Goal: Task Accomplishment & Management: Manage account settings

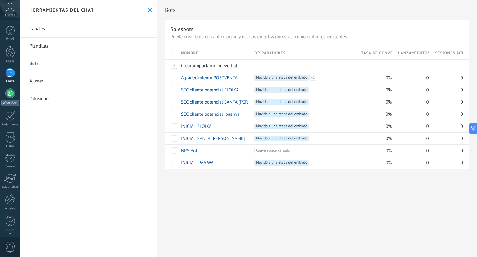
click at [3, 92] on link "WhatsApp" at bounding box center [10, 97] width 20 height 18
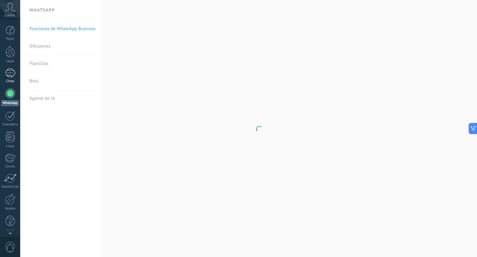
click at [7, 80] on div "Chats" at bounding box center [10, 81] width 18 height 4
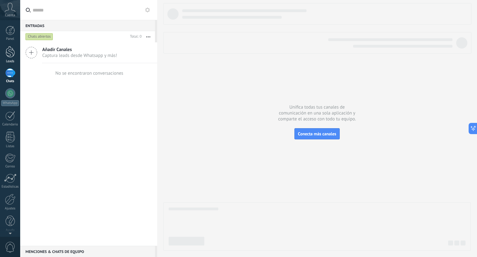
click at [14, 52] on div at bounding box center [10, 51] width 9 height 11
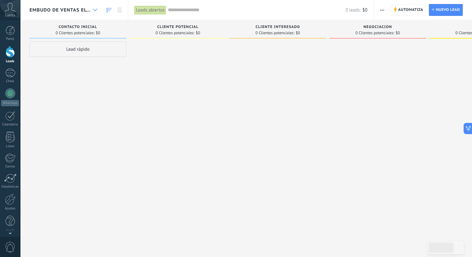
click at [92, 11] on div at bounding box center [95, 10] width 10 height 12
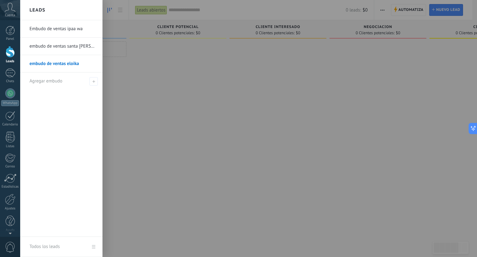
click at [77, 43] on link "embudo de ventas santa [PERSON_NAME]" at bounding box center [63, 46] width 67 height 17
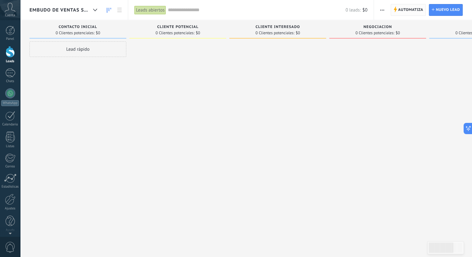
click at [404, 14] on span "Automatiza" at bounding box center [410, 9] width 25 height 11
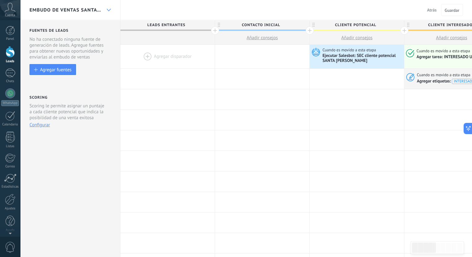
click at [108, 10] on icon at bounding box center [109, 10] width 4 height 2
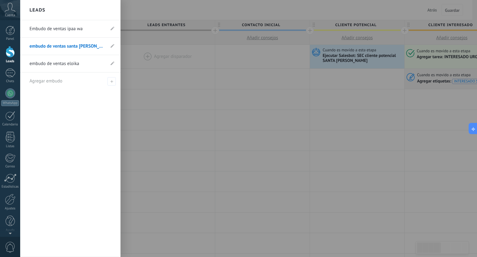
click at [74, 30] on link "Embudo de ventas ipaa wa" at bounding box center [67, 28] width 75 height 17
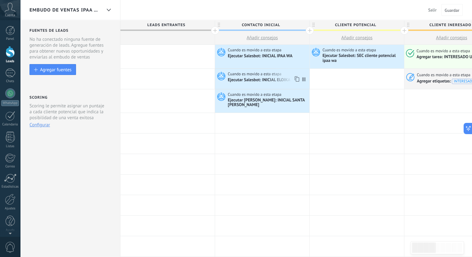
click at [258, 77] on div "Ejecutar Salesbot: INICIAL ELOIKA" at bounding box center [260, 80] width 64 height 6
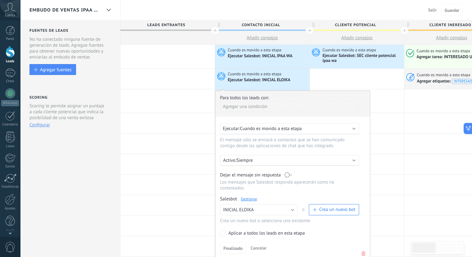
click at [245, 196] on link "Gestionar" at bounding box center [249, 198] width 16 height 5
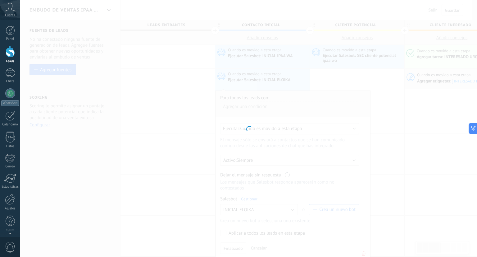
type input "**********"
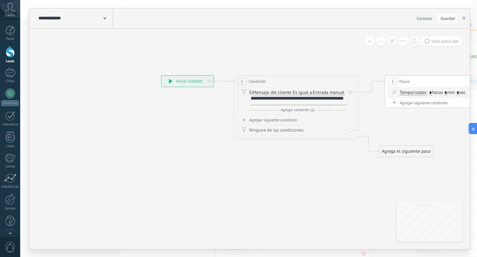
click at [277, 105] on div "**********" at bounding box center [298, 101] width 95 height 10
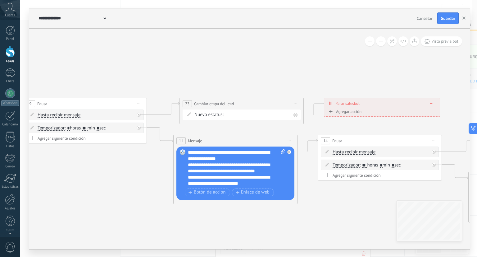
click at [225, 159] on div "**********" at bounding box center [237, 167] width 98 height 37
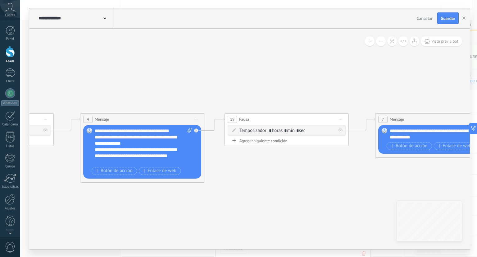
click at [175, 133] on div "**********" at bounding box center [144, 146] width 98 height 37
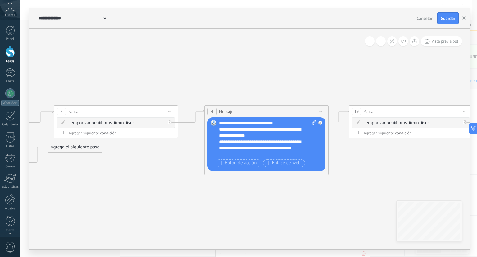
click at [272, 141] on div "**********" at bounding box center [268, 138] width 98 height 37
drag, startPoint x: 259, startPoint y: 134, endPoint x: 239, endPoint y: 134, distance: 19.6
click at [239, 134] on div "**********" at bounding box center [268, 138] width 98 height 37
click at [262, 157] on div "**********" at bounding box center [268, 138] width 98 height 37
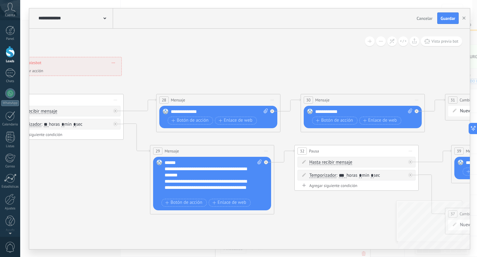
drag, startPoint x: 416, startPoint y: 200, endPoint x: 231, endPoint y: 184, distance: 186.1
drag, startPoint x: 231, startPoint y: 184, endPoint x: 220, endPoint y: 184, distance: 11.2
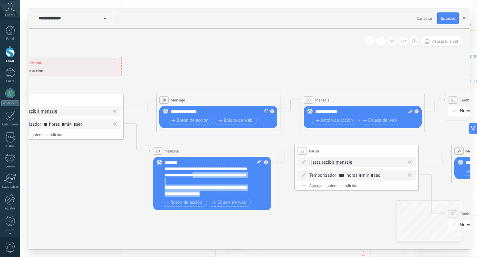
drag, startPoint x: 220, startPoint y: 184, endPoint x: 207, endPoint y: 198, distance: 18.0
click at [207, 198] on div "**********" at bounding box center [213, 183] width 97 height 48
click at [219, 189] on div "**********" at bounding box center [214, 177] width 98 height 37
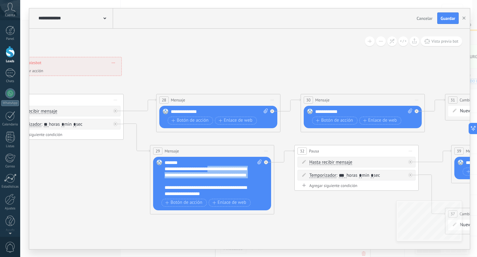
scroll to position [0, 0]
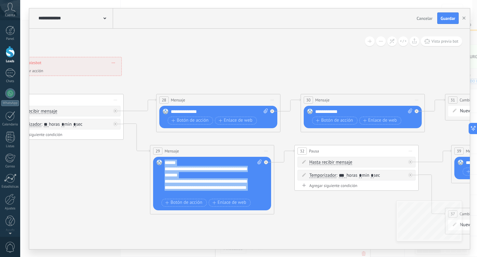
drag, startPoint x: 215, startPoint y: 183, endPoint x: 212, endPoint y: 154, distance: 29.1
click at [212, 154] on div "29 Mensaje ******* (a): Todos los contactos - canales seleccionados Todos los c…" at bounding box center [212, 179] width 124 height 69
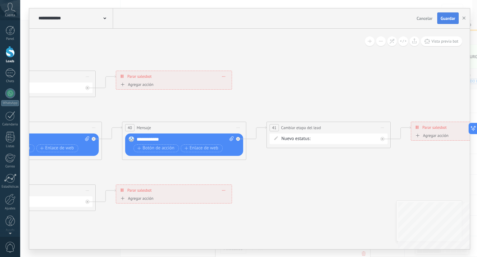
drag, startPoint x: 394, startPoint y: 203, endPoint x: 450, endPoint y: 18, distance: 193.5
drag, startPoint x: 450, startPoint y: 18, endPoint x: 446, endPoint y: 15, distance: 5.1
click at [446, 15] on button "Guardar" at bounding box center [447, 18] width 21 height 12
click at [462, 17] on icon "button" at bounding box center [463, 17] width 3 height 3
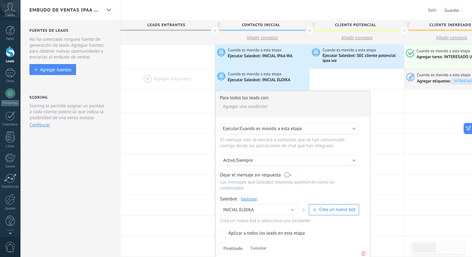
click at [196, 79] on div at bounding box center [168, 79] width 94 height 20
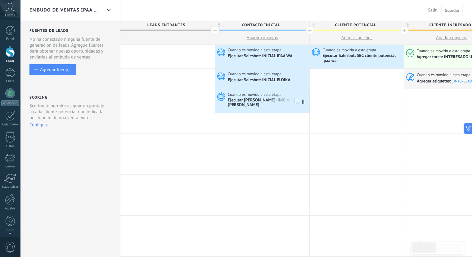
click at [256, 94] on span "Cuando es movido a esta etapa" at bounding box center [255, 95] width 55 height 6
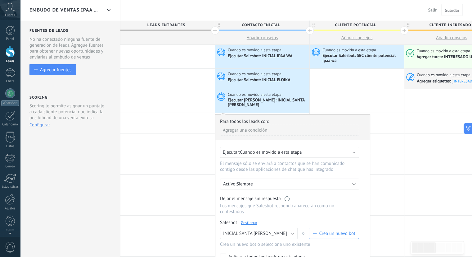
click at [250, 220] on link "Gestionar" at bounding box center [249, 222] width 16 height 5
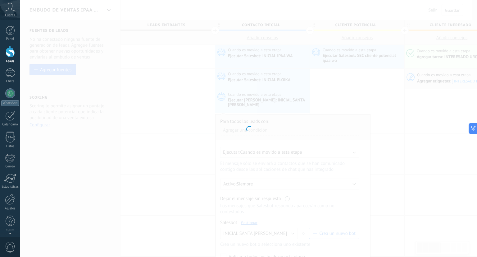
type input "**********"
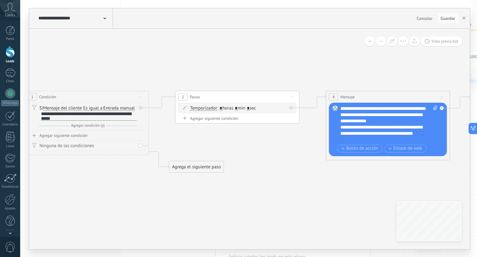
click at [395, 132] on div "**********" at bounding box center [389, 123] width 98 height 37
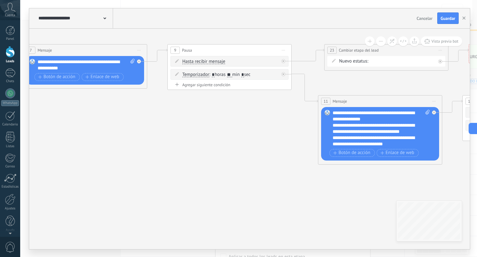
click at [370, 119] on div "**********" at bounding box center [382, 128] width 98 height 37
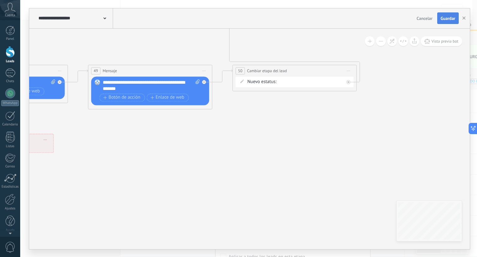
click at [451, 16] on span "Guardar" at bounding box center [448, 18] width 15 height 4
click at [460, 18] on button "button" at bounding box center [463, 18] width 9 height 12
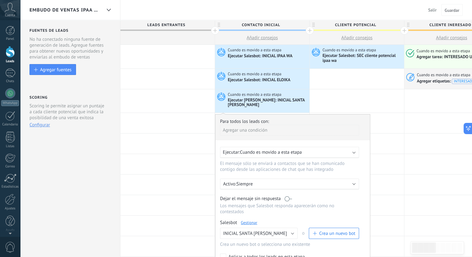
click at [364, 55] on div "Ejecutar Salesbot: SEC cliente potencial ipaa wa" at bounding box center [363, 58] width 80 height 11
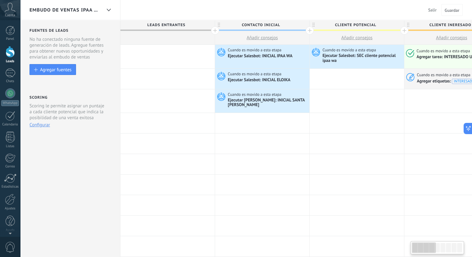
click at [359, 59] on div "Ejecutar Salesbot: SEC cliente potencial ipaa wa" at bounding box center [363, 58] width 80 height 11
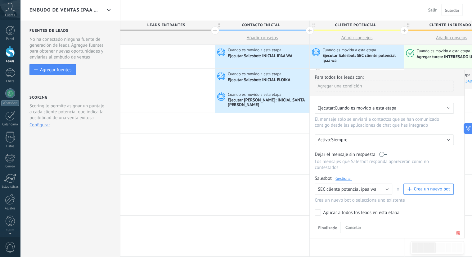
click at [348, 175] on link "Gestionar" at bounding box center [344, 177] width 16 height 5
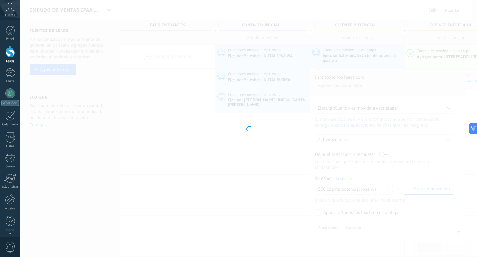
type input "**********"
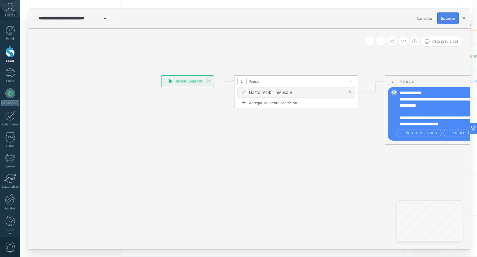
click at [456, 20] on button "Guardar" at bounding box center [447, 18] width 21 height 12
click at [461, 20] on button "button" at bounding box center [463, 18] width 9 height 12
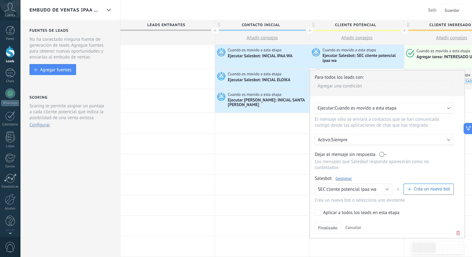
click at [284, 58] on div "Ejecutar Salesbot: INICIAL IPAA WA" at bounding box center [261, 56] width 66 height 6
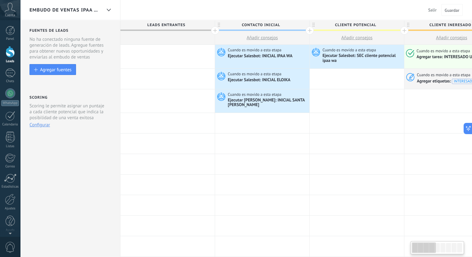
click at [275, 57] on div "Ejecutar Salesbot: INICIAL IPAA WA" at bounding box center [261, 56] width 66 height 6
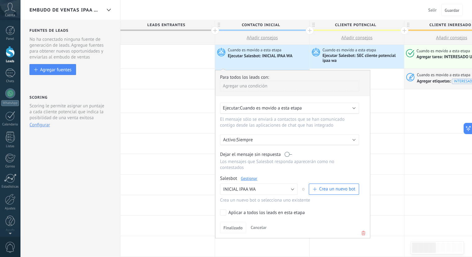
click at [250, 175] on link "Gestionar" at bounding box center [249, 177] width 16 height 5
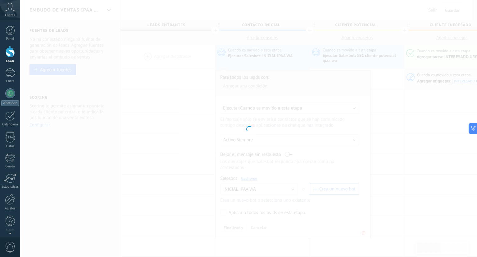
type input "**********"
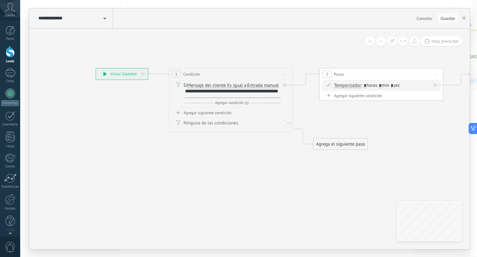
drag, startPoint x: 351, startPoint y: 167, endPoint x: 209, endPoint y: 146, distance: 144.1
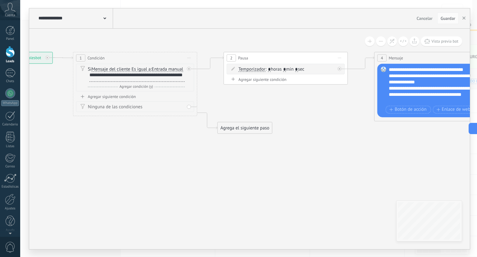
drag, startPoint x: 297, startPoint y: 171, endPoint x: 244, endPoint y: 164, distance: 52.9
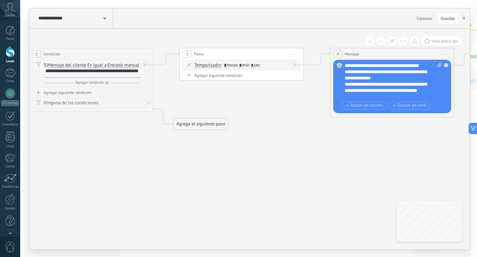
drag, startPoint x: 353, startPoint y: 170, endPoint x: 243, endPoint y: 164, distance: 109.8
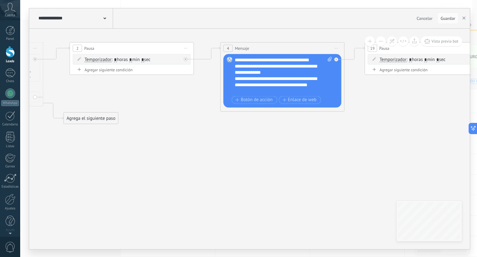
drag, startPoint x: 351, startPoint y: 163, endPoint x: 283, endPoint y: 164, distance: 68.0
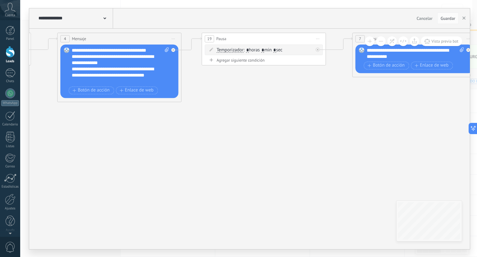
drag, startPoint x: 324, startPoint y: 153, endPoint x: 298, endPoint y: 151, distance: 26.2
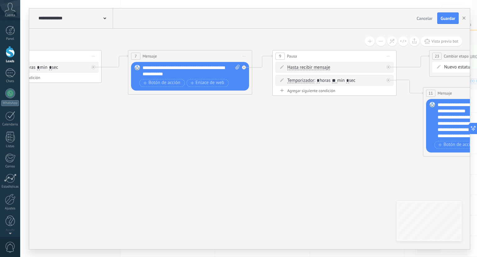
drag, startPoint x: 402, startPoint y: 152, endPoint x: 229, endPoint y: 167, distance: 174.3
drag, startPoint x: 314, startPoint y: 173, endPoint x: 206, endPoint y: 174, distance: 108.7
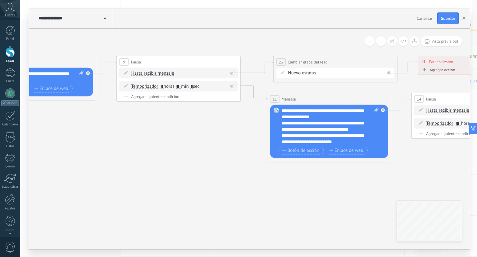
drag, startPoint x: 312, startPoint y: 188, endPoint x: 265, endPoint y: 193, distance: 46.9
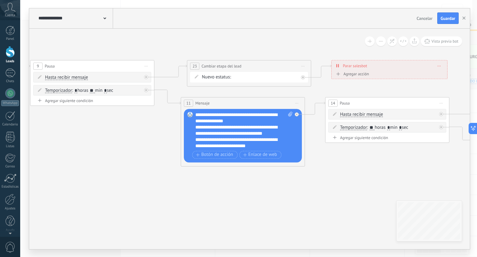
click at [203, 198] on icon at bounding box center [419, 167] width 2716 height 524
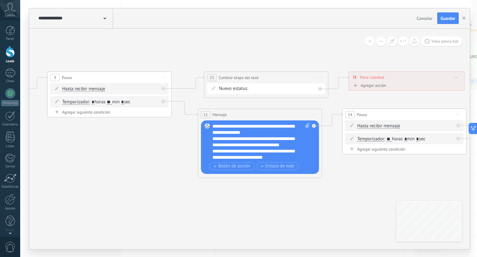
drag, startPoint x: 345, startPoint y: 188, endPoint x: 397, endPoint y: 198, distance: 52.5
click at [397, 198] on icon at bounding box center [436, 178] width 2716 height 524
click at [447, 20] on span "Guardar" at bounding box center [448, 18] width 15 height 4
click at [466, 20] on button "button" at bounding box center [463, 18] width 9 height 11
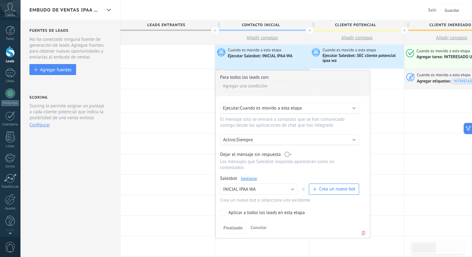
click at [365, 59] on div "Ejecutar Salesbot: SEC cliente potencial ipaa wa" at bounding box center [363, 58] width 80 height 11
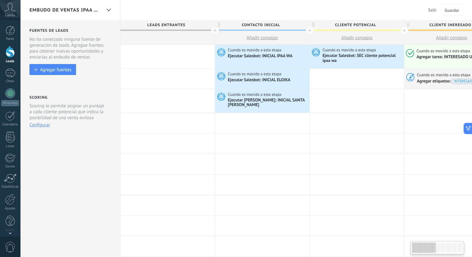
click at [364, 60] on div "Ejecutar Salesbot: SEC cliente potencial ipaa wa" at bounding box center [363, 58] width 80 height 11
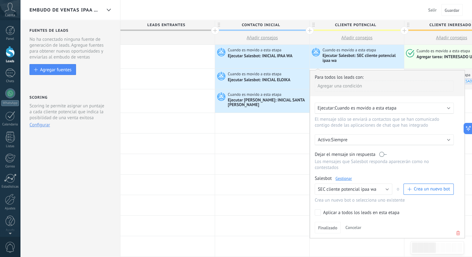
click at [344, 175] on link "Gestionar" at bounding box center [344, 177] width 16 height 5
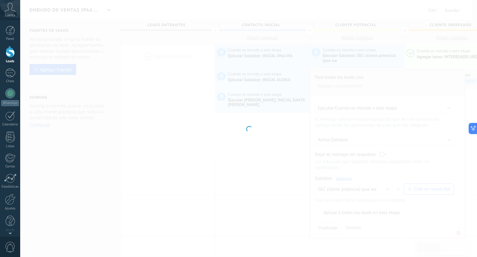
type input "**********"
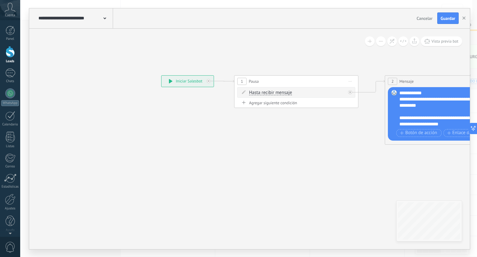
click at [353, 81] on span "Iniciar vista previa aquí Cambiar nombre Duplicar [GEOGRAPHIC_DATA]" at bounding box center [350, 81] width 10 height 9
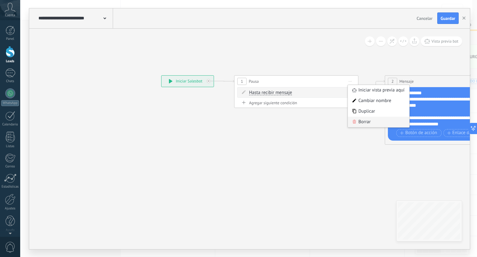
click at [363, 119] on div "Borrar" at bounding box center [378, 121] width 61 height 11
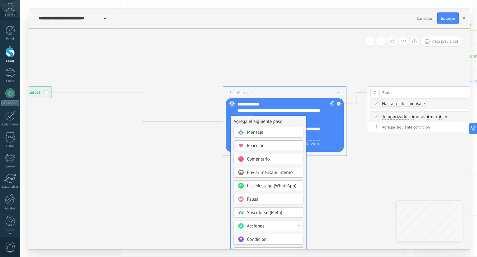
drag, startPoint x: 115, startPoint y: 112, endPoint x: 274, endPoint y: 120, distance: 159.5
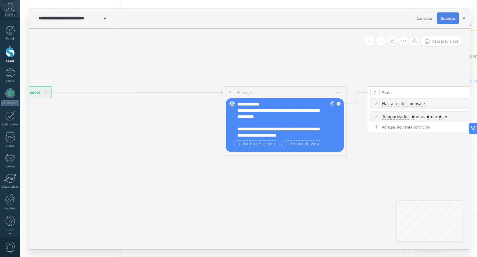
click at [446, 20] on span "Guardar" at bounding box center [448, 18] width 15 height 4
click at [463, 19] on icon "button" at bounding box center [463, 17] width 3 height 3
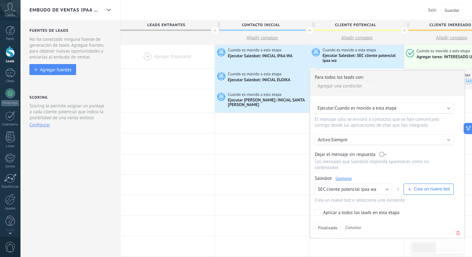
click at [101, 5] on div "Embudo de ventas ipaa wa" at bounding box center [66, 10] width 72 height 20
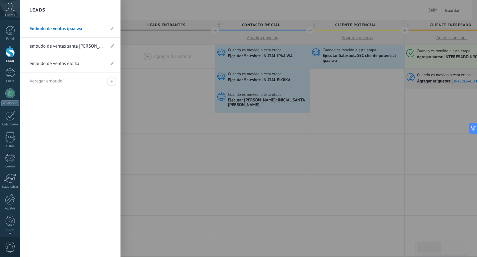
click at [74, 52] on link "embudo de ventas santa alicia" at bounding box center [67, 46] width 75 height 17
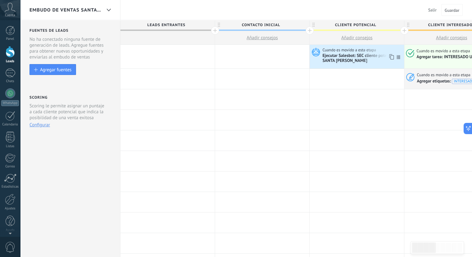
click at [347, 60] on div "Ejecutar Salesbot: SEC cliente potencial SANTA ALICIA" at bounding box center [363, 58] width 80 height 11
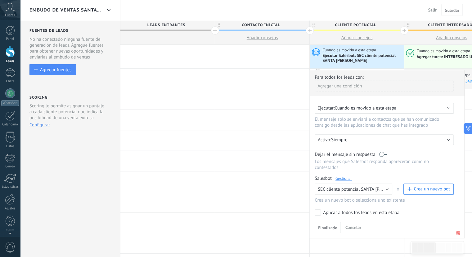
click at [346, 175] on link "Gestionar" at bounding box center [344, 177] width 16 height 5
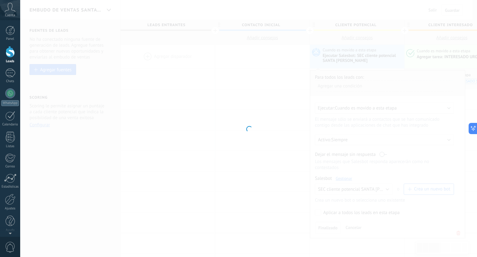
type input "**********"
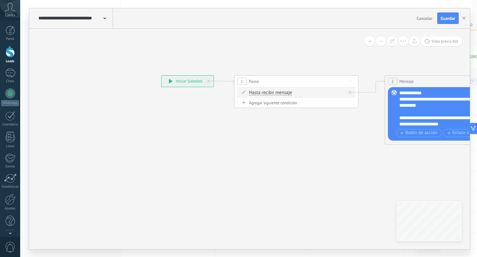
click at [349, 82] on span "Iniciar vista previa aquí Cambiar nombre Duplicar Borrar" at bounding box center [350, 81] width 10 height 9
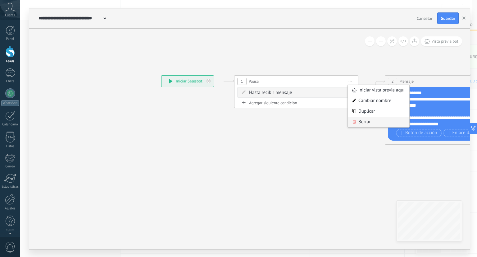
click at [361, 122] on div "Borrar" at bounding box center [378, 121] width 61 height 11
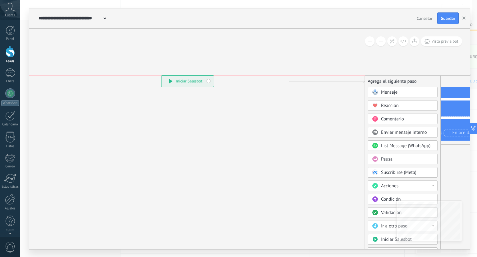
drag, startPoint x: 276, startPoint y: 98, endPoint x: 413, endPoint y: 82, distance: 138.8
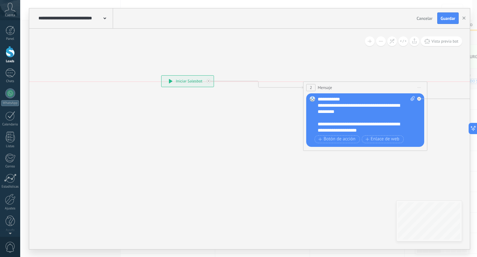
drag, startPoint x: 411, startPoint y: 82, endPoint x: 329, endPoint y: 91, distance: 82.4
click at [329, 91] on div "2 Mensaje ******* (a): Todos los contactos - canales seleccionados Todos los co…" at bounding box center [365, 87] width 124 height 11
click at [449, 23] on button "Guardar" at bounding box center [447, 18] width 21 height 12
click at [466, 21] on button "button" at bounding box center [463, 18] width 9 height 12
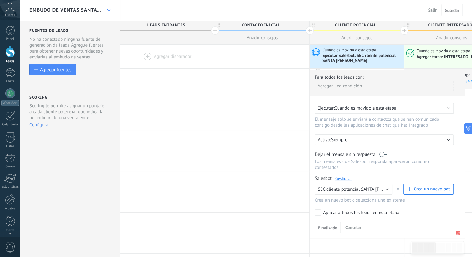
click at [105, 11] on div at bounding box center [108, 10] width 11 height 12
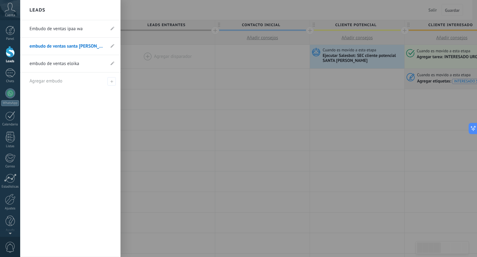
click at [92, 60] on link "embudo de ventas eloika" at bounding box center [67, 63] width 75 height 17
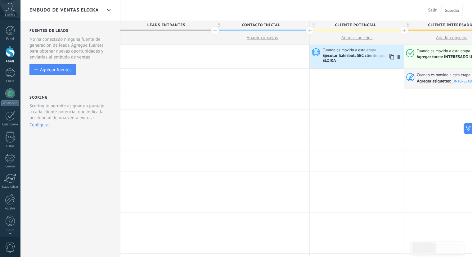
click at [352, 54] on div "Ejecutar Salesbot: SEC cliente potencial ELOIKA" at bounding box center [363, 58] width 80 height 11
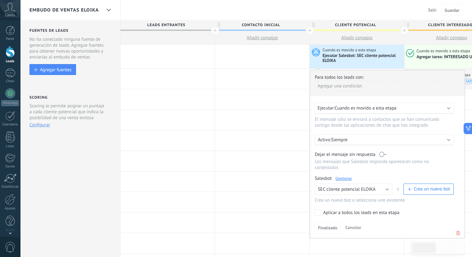
click at [346, 175] on link "Gestionar" at bounding box center [344, 177] width 16 height 5
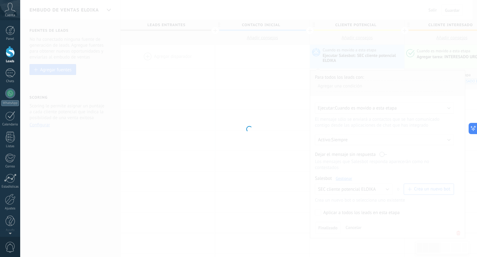
type input "**********"
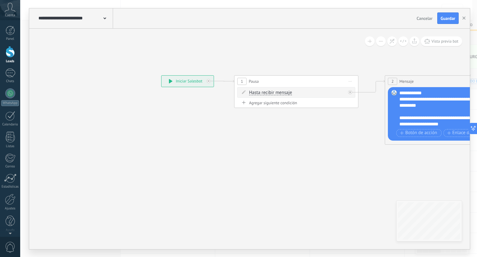
click at [351, 81] on span "Iniciar vista previa aquí Cambiar nombre Duplicar Borrar" at bounding box center [350, 81] width 10 height 9
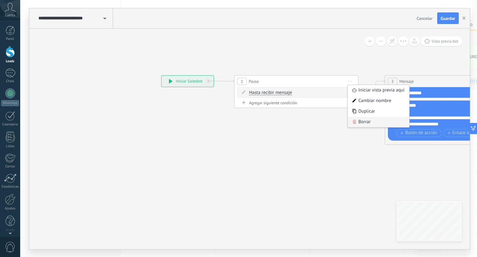
click at [356, 120] on div "Borrar" at bounding box center [378, 121] width 61 height 11
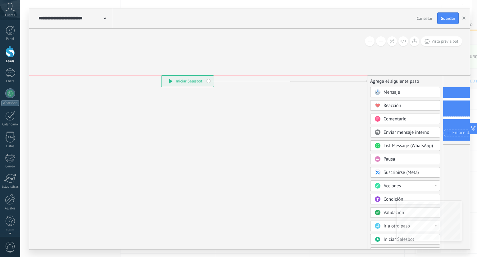
drag, startPoint x: 256, startPoint y: 103, endPoint x: 413, endPoint y: 86, distance: 158.8
click at [413, 86] on div "Agrega el siguiente paso" at bounding box center [404, 81] width 75 height 10
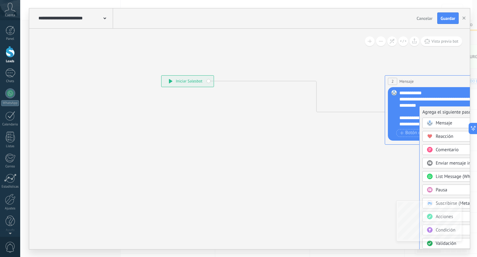
drag, startPoint x: 412, startPoint y: 150, endPoint x: 440, endPoint y: 107, distance: 50.7
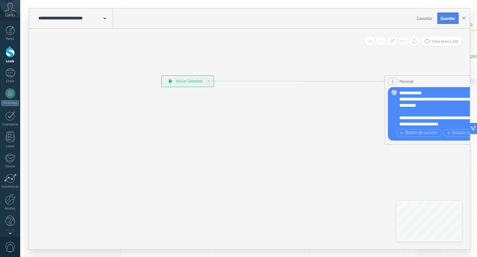
click at [444, 19] on span "Guardar" at bounding box center [448, 18] width 15 height 4
click at [464, 19] on icon "button" at bounding box center [463, 17] width 3 height 3
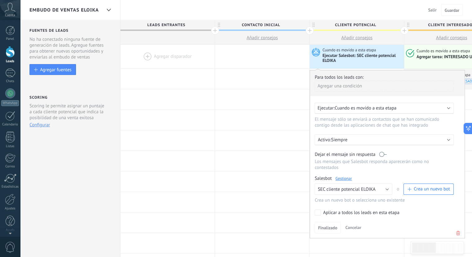
click at [102, 13] on div "embudo de ventas eloika" at bounding box center [70, 10] width 100 height 20
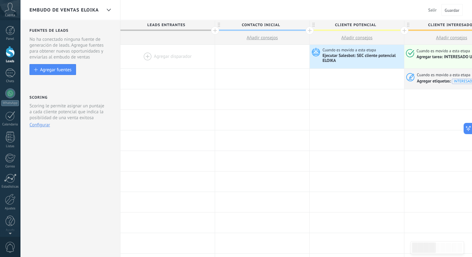
click at [101, 13] on div "embudo de ventas eloika" at bounding box center [66, 10] width 72 height 20
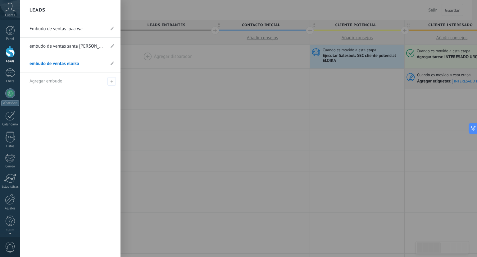
click at [72, 47] on link "embudo de ventas santa alicia" at bounding box center [67, 46] width 75 height 17
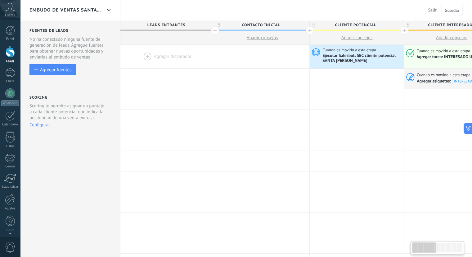
click at [97, 9] on span "embudo de ventas santa alicia" at bounding box center [66, 10] width 72 height 6
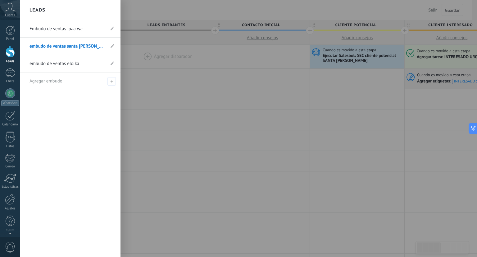
click at [80, 33] on link "Embudo de ventas ipaa wa" at bounding box center [67, 28] width 75 height 17
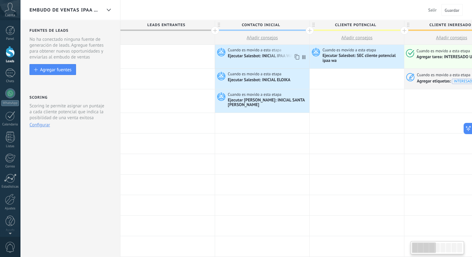
click at [271, 55] on div "Ejecutar Salesbot: INICIAL IPAA WA" at bounding box center [261, 56] width 66 height 6
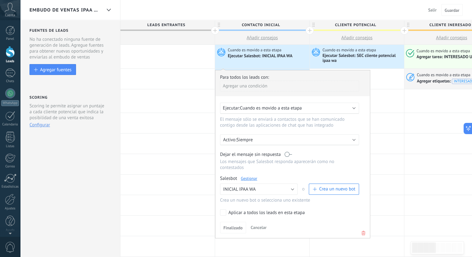
click at [250, 175] on link "Gestionar" at bounding box center [249, 177] width 16 height 5
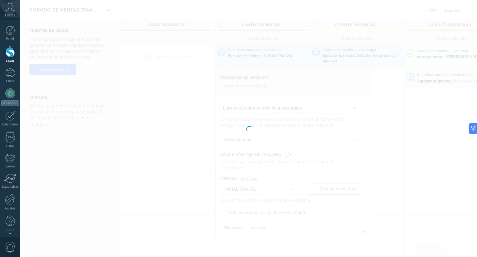
type input "**********"
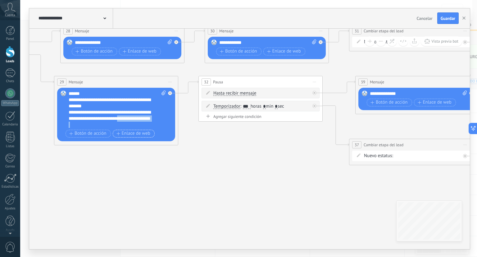
scroll to position [19, 0]
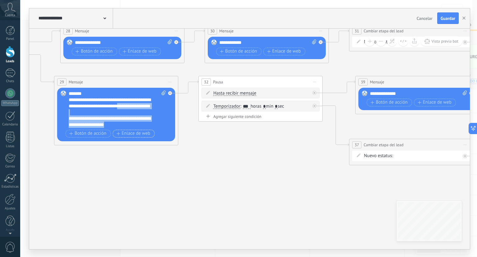
drag, startPoint x: 138, startPoint y: 116, endPoint x: 140, endPoint y: 131, distance: 15.5
click at [140, 131] on div "**********" at bounding box center [117, 114] width 97 height 48
click at [120, 118] on div "**********" at bounding box center [118, 108] width 98 height 37
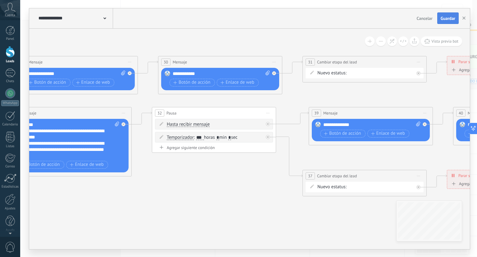
click at [444, 23] on div "**********" at bounding box center [249, 18] width 441 height 20
click at [444, 23] on button "Guardar" at bounding box center [447, 18] width 21 height 12
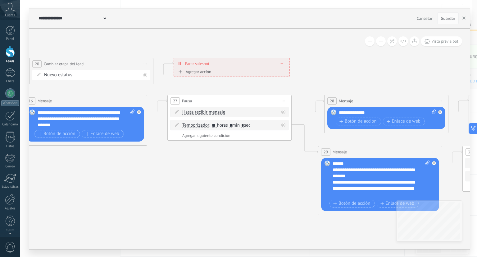
click at [435, 110] on icon at bounding box center [434, 111] width 4 height 5
click input "Subir" at bounding box center [0, 0] width 0 height 0
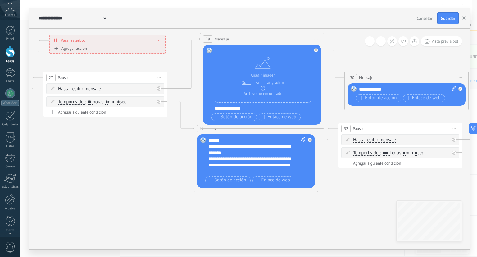
drag, startPoint x: 229, startPoint y: 77, endPoint x: 229, endPoint y: 40, distance: 37.3
click at [229, 40] on span "Mensaje" at bounding box center [222, 39] width 14 height 6
click at [452, 90] on span at bounding box center [453, 89] width 6 height 6
click input "Subir" at bounding box center [0, 0] width 0 height 0
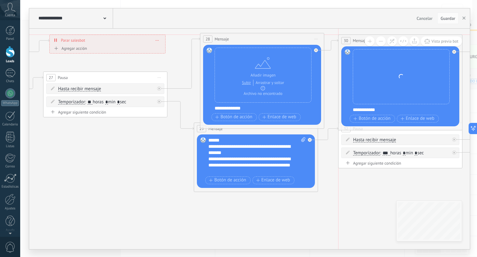
drag, startPoint x: 372, startPoint y: 80, endPoint x: 369, endPoint y: 46, distance: 34.7
click at [369, 46] on div "30 Mensaje ******* (a): Todos los contactos - canales seleccionados Todos los c…" at bounding box center [400, 82] width 124 height 96
click at [275, 109] on div "**********" at bounding box center [266, 108] width 103 height 6
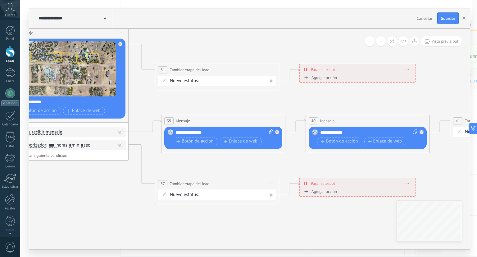
click at [269, 133] on icon at bounding box center [271, 131] width 4 height 5
click input "Subir" at bounding box center [0, 0] width 0 height 0
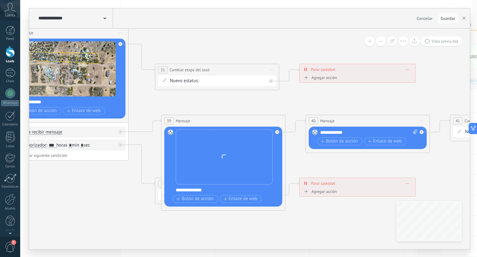
click at [412, 132] on span at bounding box center [414, 132] width 6 height 6
click input "Subir" at bounding box center [0, 0] width 0 height 0
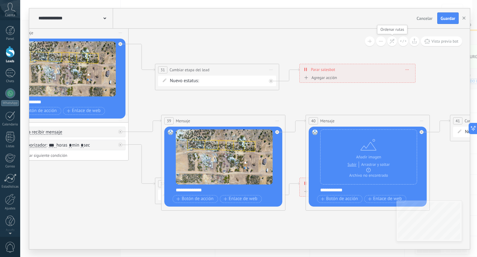
click at [395, 42] on icon at bounding box center [391, 41] width 5 height 5
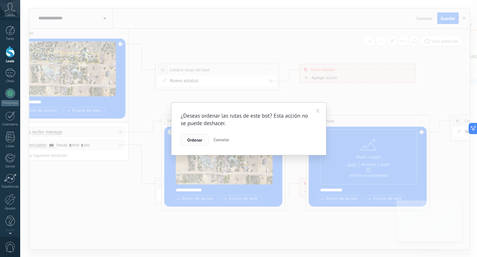
click at [191, 138] on span "Ordenar" at bounding box center [194, 140] width 15 height 4
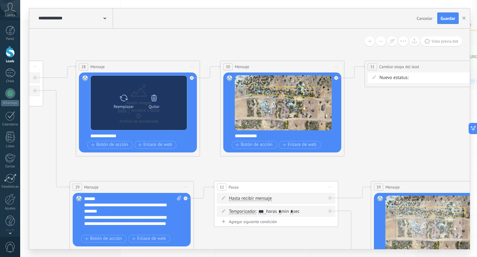
click at [157, 98] on icon at bounding box center [154, 97] width 9 height 9
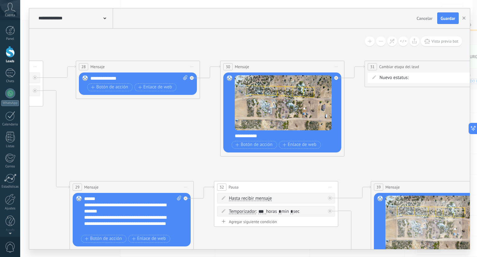
click at [185, 77] on icon at bounding box center [185, 77] width 4 height 5
click input "Subir" at bounding box center [0, 0] width 0 height 0
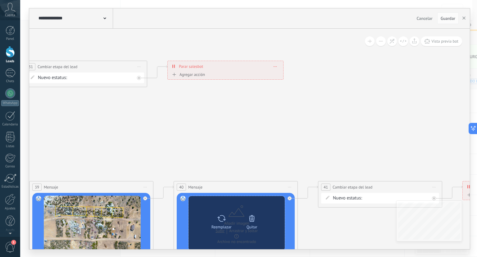
click at [252, 221] on icon at bounding box center [252, 218] width 9 height 9
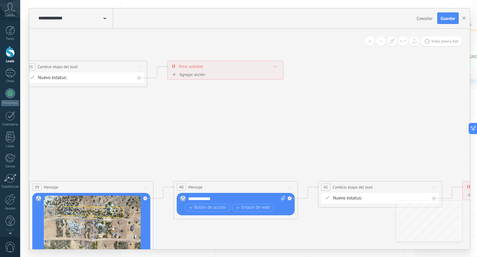
click at [285, 198] on icon at bounding box center [283, 197] width 4 height 5
click input "Subir" at bounding box center [0, 0] width 0 height 0
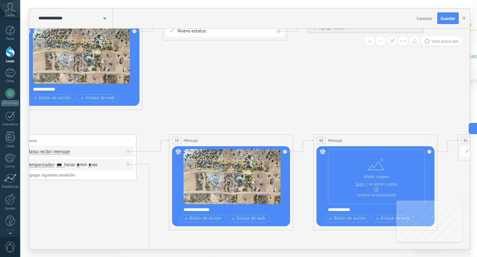
click at [98, 12] on div "**********" at bounding box center [75, 18] width 76 height 20
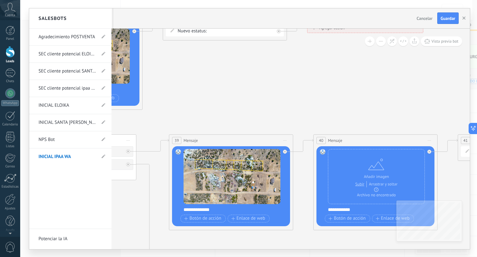
click at [447, 20] on div at bounding box center [249, 128] width 441 height 240
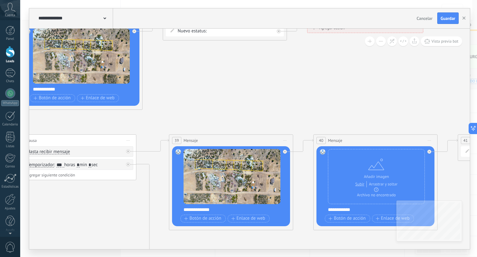
click at [447, 20] on span "Guardar" at bounding box center [448, 18] width 15 height 4
click at [101, 13] on div "**********" at bounding box center [75, 18] width 76 height 20
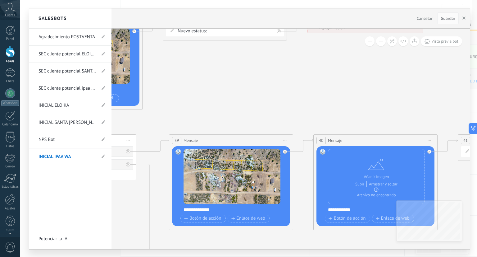
click at [66, 103] on link "INICIAL ELOIKA" at bounding box center [67, 105] width 57 height 17
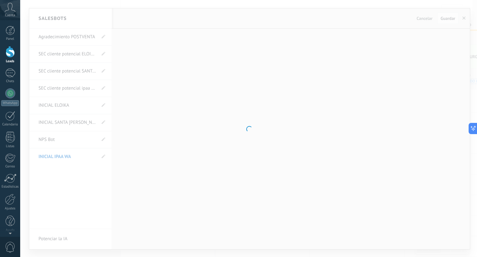
type input "**********"
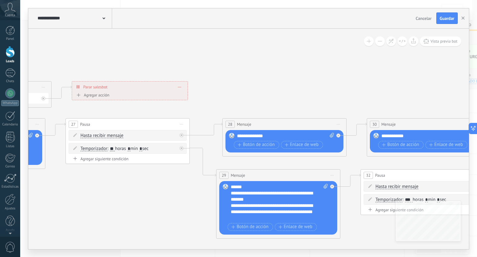
click at [330, 136] on icon at bounding box center [332, 135] width 4 height 5
click input "Subir" at bounding box center [0, 0] width 0 height 0
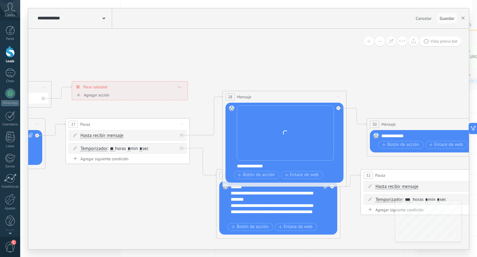
drag, startPoint x: 250, startPoint y: 126, endPoint x: 250, endPoint y: 98, distance: 28.0
click at [250, 98] on div "28 Mensaje ******* (a): Todos los contactos - canales seleccionados Todos los c…" at bounding box center [285, 96] width 124 height 11
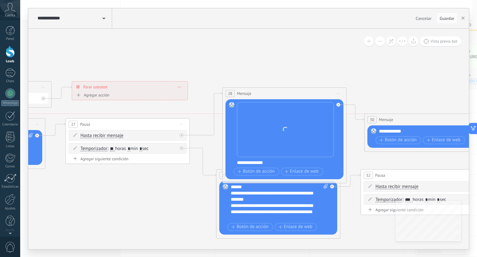
drag, startPoint x: 426, startPoint y: 125, endPoint x: 414, endPoint y: 96, distance: 31.2
click at [414, 114] on div "30 Mensaje ******* (a): Todos los contactos - canales seleccionados Todos los c…" at bounding box center [427, 119] width 124 height 11
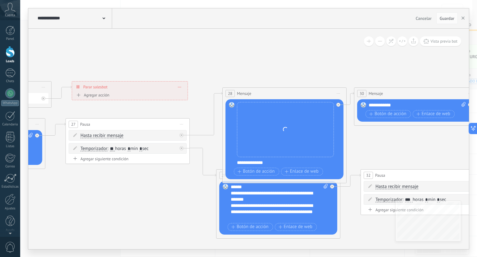
click at [463, 103] on icon at bounding box center [464, 104] width 4 height 5
click input "Subir" at bounding box center [0, 0] width 0 height 0
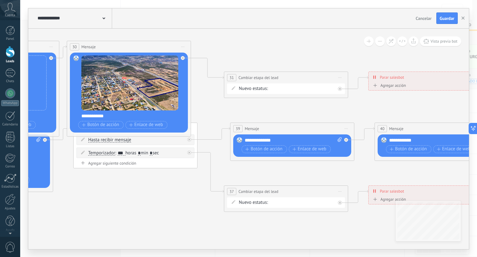
click at [340, 142] on span at bounding box center [339, 140] width 6 height 6
click input "Subir" at bounding box center [0, 0] width 0 height 0
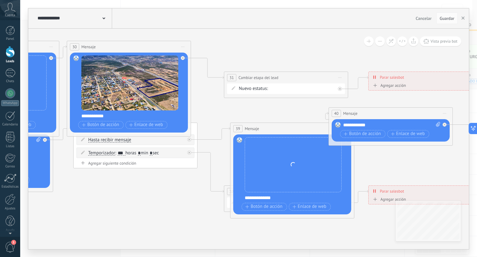
drag, startPoint x: 425, startPoint y: 130, endPoint x: 375, endPoint y: 112, distance: 52.9
click at [375, 112] on div "40 Mensaje ******* (a): Todos los contactos - canales seleccionados Todos los c…" at bounding box center [391, 112] width 124 height 11
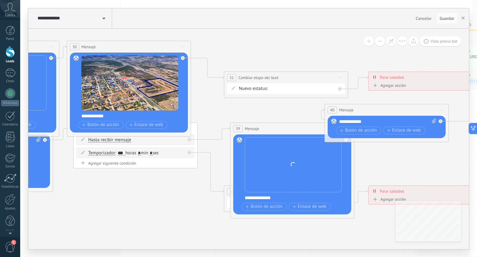
click at [432, 123] on span at bounding box center [433, 121] width 6 height 6
click input "Subir" at bounding box center [0, 0] width 0 height 0
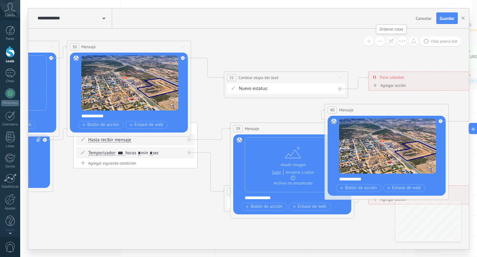
click at [391, 43] on icon at bounding box center [391, 41] width 5 height 5
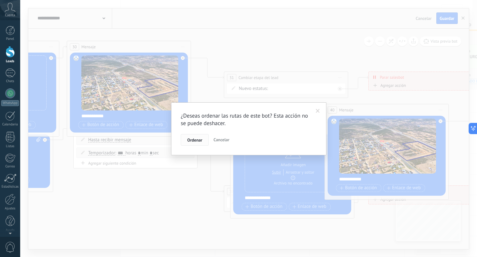
click at [198, 139] on span "Ordenar" at bounding box center [194, 140] width 15 height 4
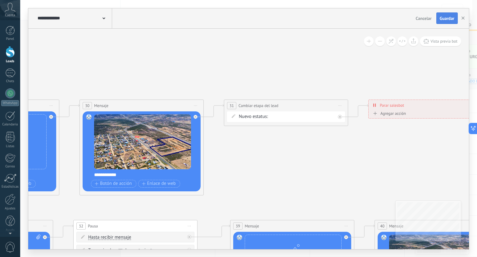
click at [453, 20] on span "Guardar" at bounding box center [447, 18] width 15 height 4
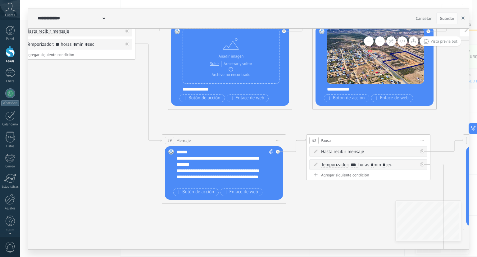
click at [462, 17] on use "button" at bounding box center [463, 17] width 3 height 3
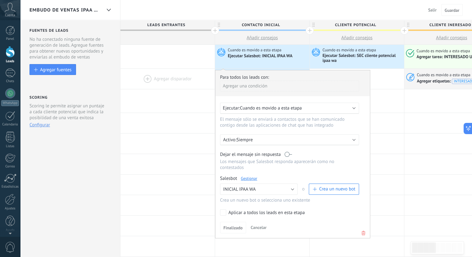
click at [186, 69] on div at bounding box center [168, 79] width 94 height 20
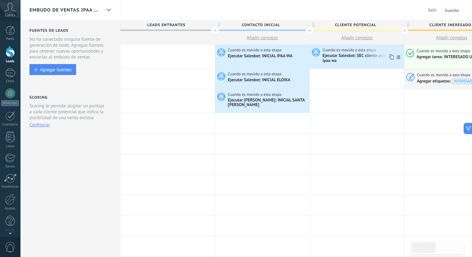
click at [365, 53] on div "Ejecutar Salesbot: SEC cliente potencial ipaa wa" at bounding box center [363, 58] width 80 height 11
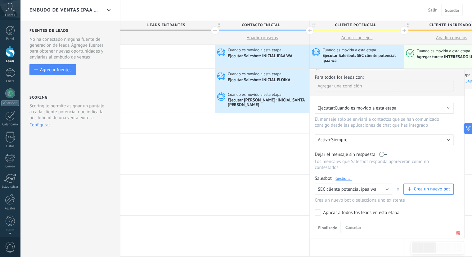
click at [344, 175] on link "Gestionar" at bounding box center [344, 177] width 16 height 5
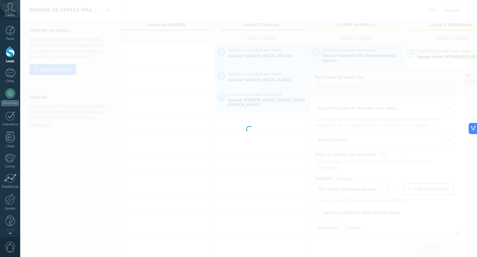
type input "**********"
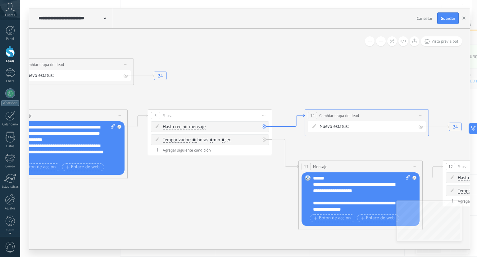
click at [276, 126] on icon at bounding box center [288, 120] width 33 height 12
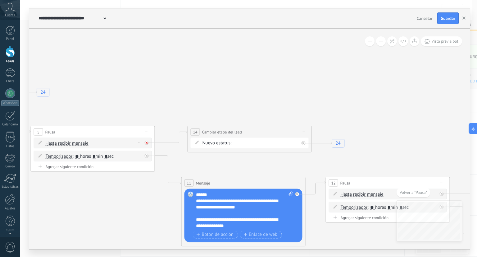
click at [147, 141] on icon at bounding box center [147, 142] width 2 height 2
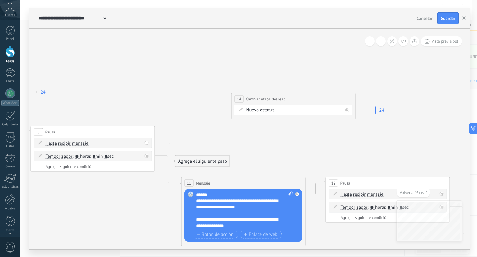
drag, startPoint x: 225, startPoint y: 133, endPoint x: 305, endPoint y: 91, distance: 91.0
click at [305, 93] on div "**********" at bounding box center [294, 98] width 124 height 11
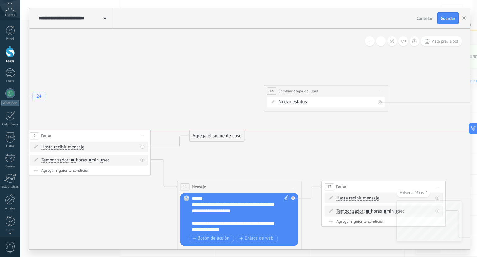
drag, startPoint x: 206, startPoint y: 167, endPoint x: 222, endPoint y: 122, distance: 47.3
click at [222, 130] on div "Agrega el siguiente paso" at bounding box center [217, 135] width 54 height 10
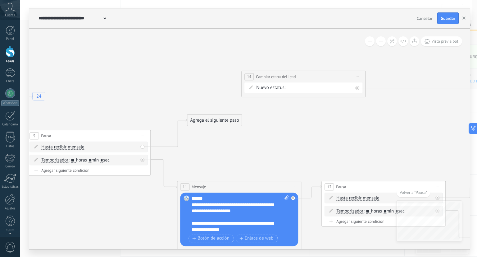
drag, startPoint x: 307, startPoint y: 87, endPoint x: 285, endPoint y: 73, distance: 26.4
click at [285, 74] on span "Cambiar etapa del lead" at bounding box center [276, 77] width 40 height 6
click at [226, 119] on div "Agrega el siguiente paso" at bounding box center [214, 120] width 54 height 10
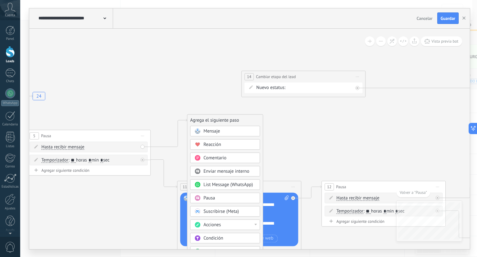
click at [222, 131] on div "Mensaje" at bounding box center [229, 131] width 52 height 6
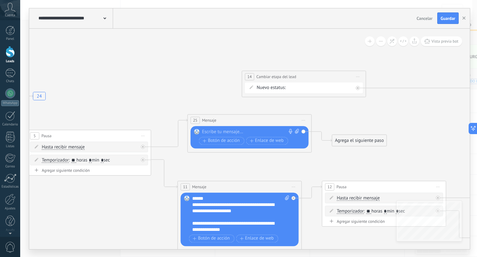
click at [347, 139] on div "Agrega el siguiente paso" at bounding box center [359, 140] width 54 height 10
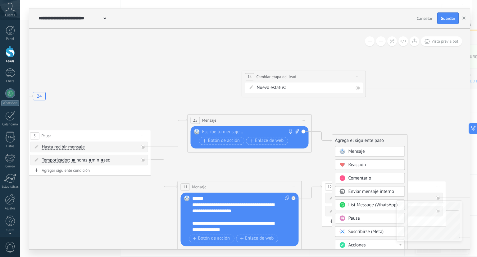
click at [348, 151] on span "Mensaje" at bounding box center [356, 151] width 16 height 6
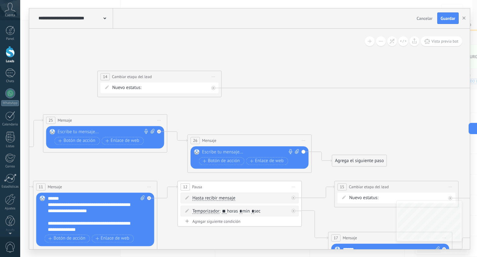
click at [348, 154] on div "Agrega el siguiente paso Mensaje Mensaje Mensaje Reacción Comentario Enviar men…" at bounding box center [359, 160] width 55 height 12
drag, startPoint x: 350, startPoint y: 156, endPoint x: 162, endPoint y: 85, distance: 200.9
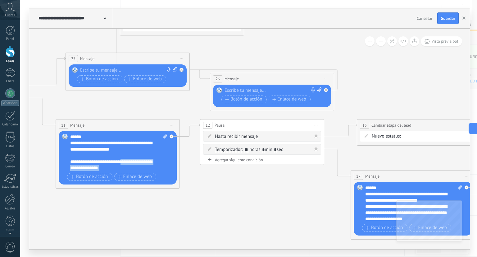
scroll to position [12, 0]
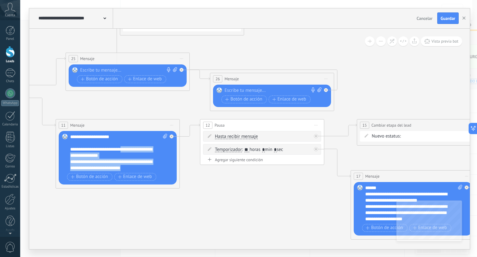
drag, startPoint x: 126, startPoint y: 158, endPoint x: 129, endPoint y: 171, distance: 12.4
click at [129, 171] on div "**********" at bounding box center [118, 158] width 97 height 48
click at [140, 164] on div "**********" at bounding box center [119, 152] width 98 height 37
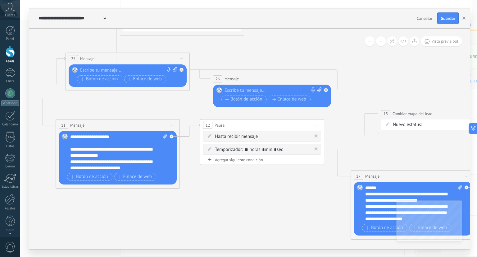
drag, startPoint x: 376, startPoint y: 125, endPoint x: 399, endPoint y: 112, distance: 25.9
click at [399, 112] on span "Cambiar etapa del lead" at bounding box center [413, 114] width 40 height 6
click at [22, 86] on icon at bounding box center [21, 85] width 2 height 2
click at [353, 141] on div "Agrega el siguiente paso" at bounding box center [372, 142] width 54 height 10
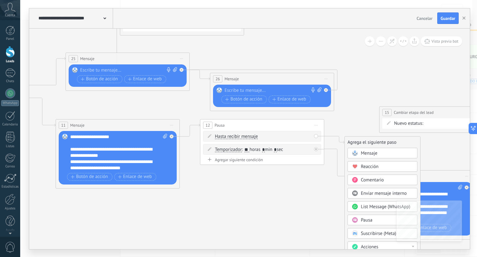
click at [360, 151] on span at bounding box center [355, 152] width 12 height 5
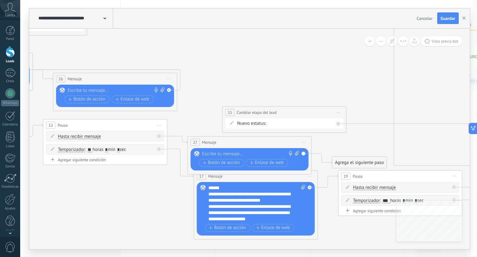
click at [354, 158] on div "Agrega el siguiente paso" at bounding box center [359, 162] width 54 height 10
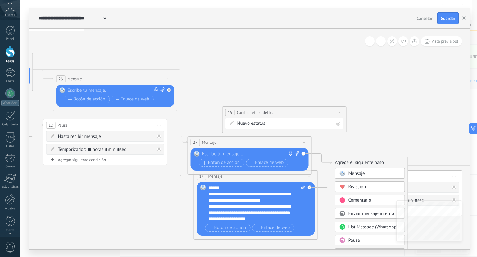
click at [353, 169] on div "Mensaje" at bounding box center [370, 173] width 70 height 11
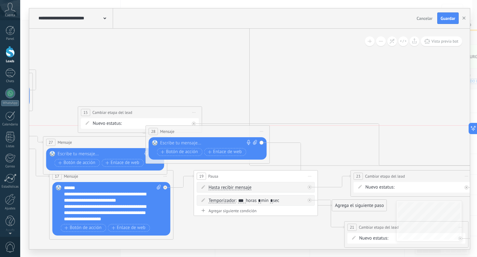
drag, startPoint x: 278, startPoint y: 162, endPoint x: 236, endPoint y: 133, distance: 50.9
click at [236, 133] on div "28 Mensaje ******* (a): Todos los contactos - canales seleccionados Todos los c…" at bounding box center [208, 130] width 124 height 11
drag, startPoint x: 342, startPoint y: 205, endPoint x: 163, endPoint y: 111, distance: 202.3
click at [394, 43] on button at bounding box center [392, 41] width 10 height 10
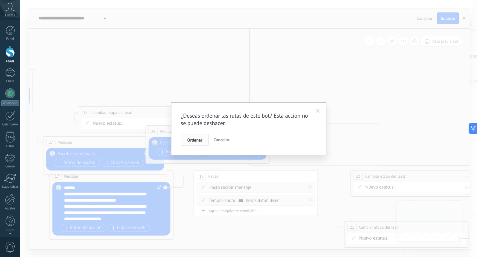
click at [203, 136] on button "Ordenar" at bounding box center [195, 140] width 28 height 12
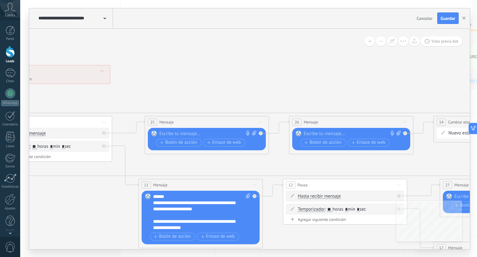
click at [253, 130] on icon at bounding box center [254, 132] width 4 height 5
click input "Subir" at bounding box center [0, 0] width 0 height 0
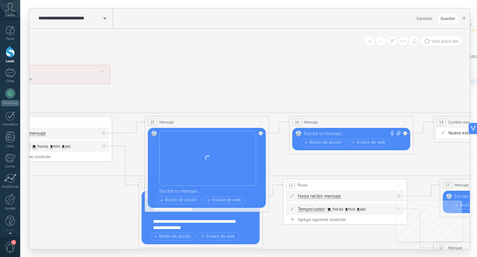
click at [398, 133] on icon at bounding box center [399, 132] width 4 height 5
click input "Subir" at bounding box center [0, 0] width 0 height 0
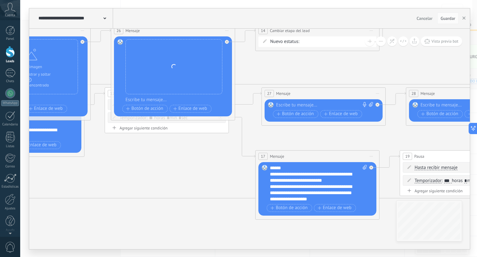
click at [371, 103] on icon at bounding box center [371, 104] width 4 height 5
click input "Subir" at bounding box center [0, 0] width 0 height 0
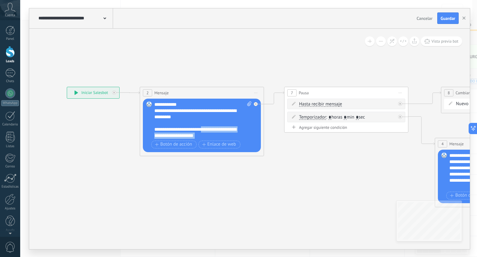
scroll to position [43, 0]
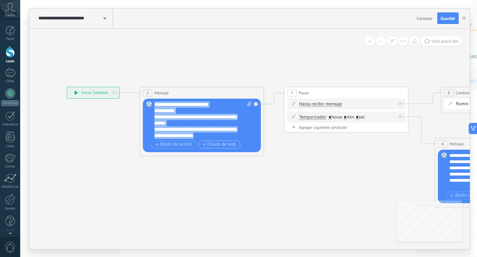
drag, startPoint x: 207, startPoint y: 131, endPoint x: 214, endPoint y: 140, distance: 10.9
click at [214, 140] on div "**********" at bounding box center [202, 125] width 97 height 48
click at [233, 131] on div "**********" at bounding box center [203, 119] width 98 height 37
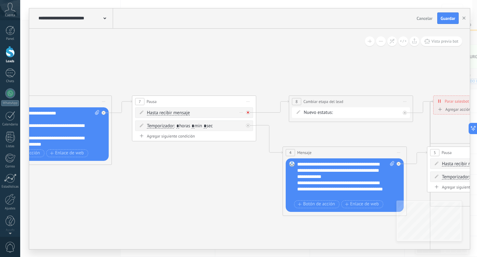
click at [249, 111] on icon at bounding box center [248, 112] width 2 height 2
drag, startPoint x: 286, startPoint y: 128, endPoint x: 256, endPoint y: 72, distance: 63.9
click at [259, 93] on div "Agrega el siguiente paso" at bounding box center [286, 98] width 54 height 10
click at [256, 72] on div "Agrega el siguiente paso" at bounding box center [274, 74] width 54 height 10
click at [264, 72] on div "Agrega el siguiente paso" at bounding box center [274, 74] width 54 height 10
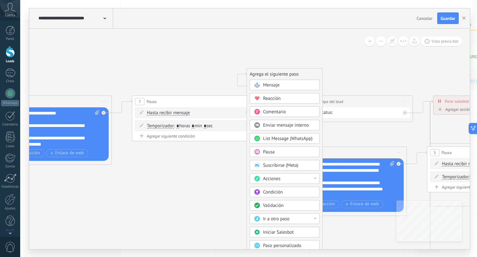
click at [268, 84] on span "Mensaje" at bounding box center [271, 85] width 16 height 6
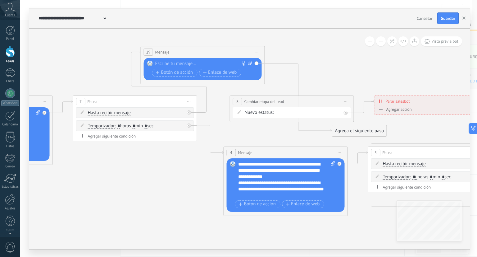
drag, startPoint x: 255, startPoint y: 72, endPoint x: 193, endPoint y: 44, distance: 68.9
click at [193, 46] on div "29 Mensaje ******* (a): Todos los contactos - canales seleccionados Todos los c…" at bounding box center [203, 51] width 124 height 11
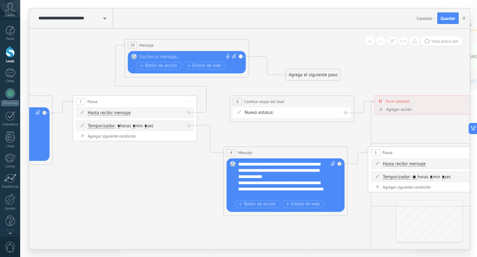
drag, startPoint x: 342, startPoint y: 130, endPoint x: 295, endPoint y: 72, distance: 73.9
click at [295, 72] on div "Agrega el siguiente paso" at bounding box center [313, 75] width 54 height 10
click at [295, 72] on div "Agrega el siguiente paso" at bounding box center [312, 73] width 54 height 10
click at [300, 72] on div "Agrega el siguiente paso" at bounding box center [312, 73] width 54 height 10
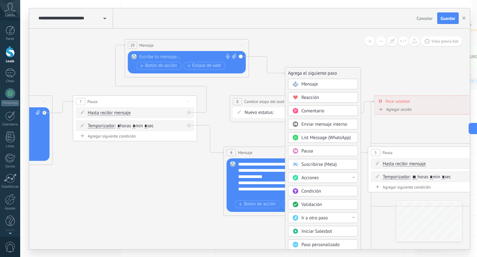
click at [303, 82] on span "Mensaje" at bounding box center [310, 84] width 16 height 6
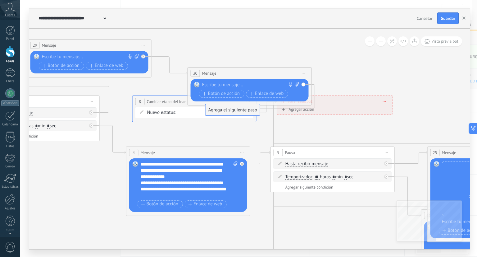
drag, startPoint x: 342, startPoint y: 121, endPoint x: 216, endPoint y: 108, distance: 126.5
click at [394, 41] on icon at bounding box center [391, 41] width 5 height 5
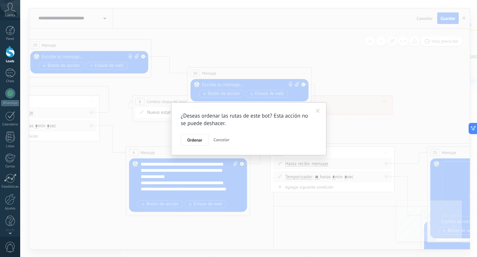
click at [394, 41] on div "¿Deseas ordenar las rutas de este bot? Esta acción no se puede deshacer. Ordena…" at bounding box center [248, 128] width 457 height 257
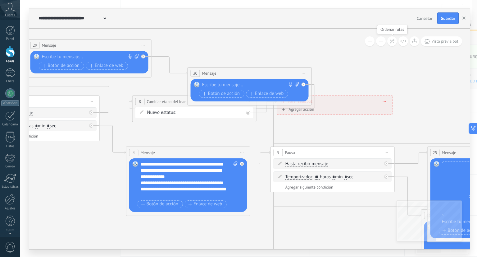
click at [394, 39] on icon at bounding box center [391, 41] width 5 height 5
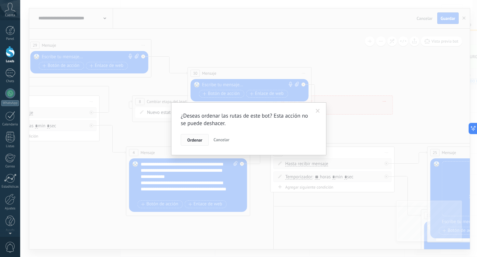
click at [203, 135] on button "Ordenar" at bounding box center [195, 140] width 28 height 12
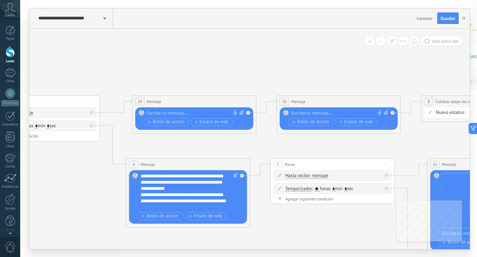
click at [217, 111] on div at bounding box center [193, 113] width 92 height 6
click at [242, 111] on icon at bounding box center [242, 112] width 4 height 5
click input "Subir" at bounding box center [0, 0] width 0 height 0
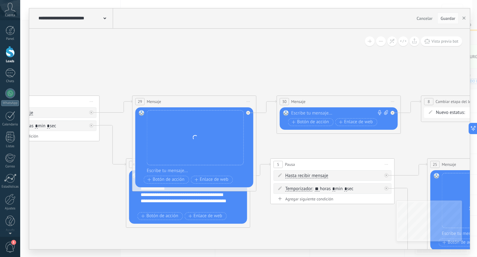
click at [385, 113] on icon at bounding box center [386, 112] width 4 height 5
click input "Subir" at bounding box center [0, 0] width 0 height 0
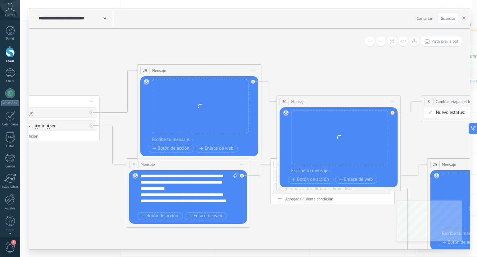
drag, startPoint x: 169, startPoint y: 101, endPoint x: 174, endPoint y: 62, distance: 38.9
click at [174, 65] on div "29 Mensaje ******* (a): Todos los contactos - canales seleccionados Todos los c…" at bounding box center [200, 70] width 124 height 11
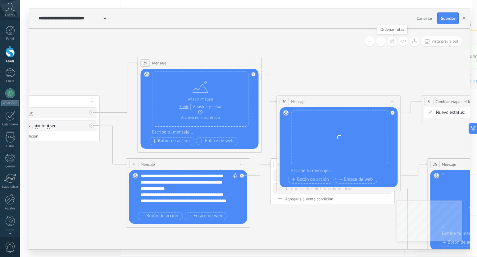
click at [391, 40] on icon at bounding box center [391, 41] width 5 height 5
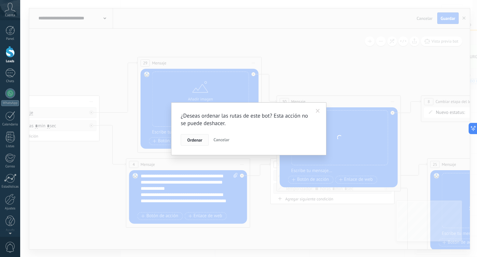
click at [202, 139] on span "Ordenar" at bounding box center [194, 140] width 15 height 4
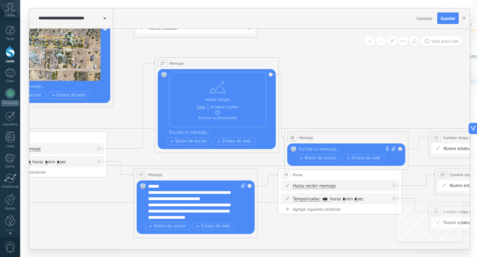
drag, startPoint x: 223, startPoint y: 139, endPoint x: 238, endPoint y: 65, distance: 75.8
click at [238, 65] on div "27 Mensaje ******* (a): Todos los contactos - canales seleccionados Todos los c…" at bounding box center [217, 62] width 124 height 11
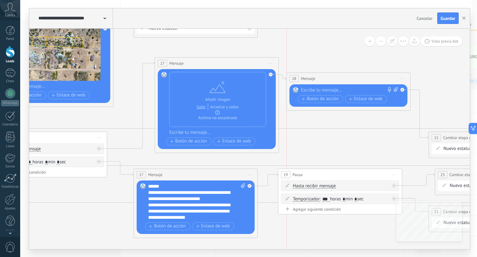
drag, startPoint x: 324, startPoint y: 138, endPoint x: 328, endPoint y: 73, distance: 64.7
click at [328, 73] on div "28 Mensaje ******* (a): Todos los contactos - canales seleccionados Todos los c…" at bounding box center [349, 78] width 124 height 11
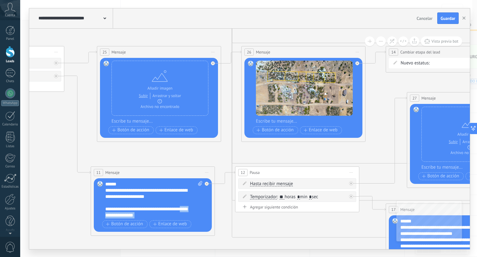
scroll to position [12, 0]
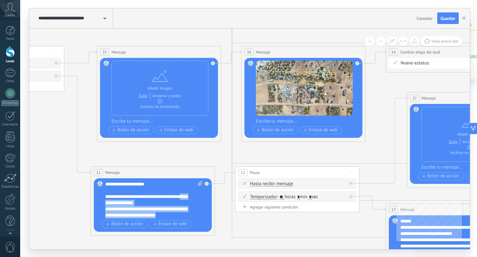
drag, startPoint x: 191, startPoint y: 209, endPoint x: 190, endPoint y: 219, distance: 10.6
click at [190, 219] on div "**********" at bounding box center [153, 205] width 97 height 48
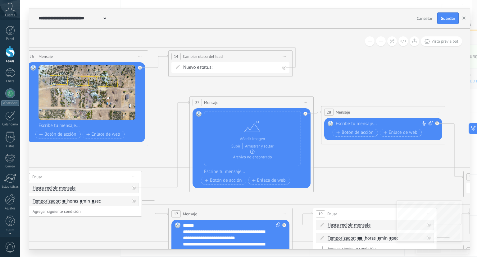
click at [432, 122] on icon at bounding box center [431, 123] width 4 height 5
click input "Subir" at bounding box center [0, 0] width 0 height 0
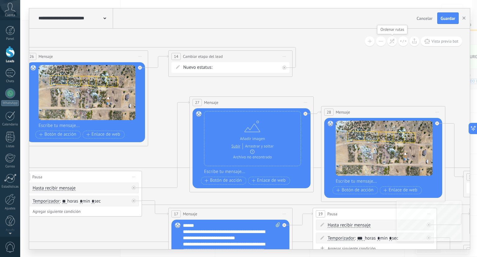
click at [392, 42] on icon at bounding box center [391, 41] width 5 height 5
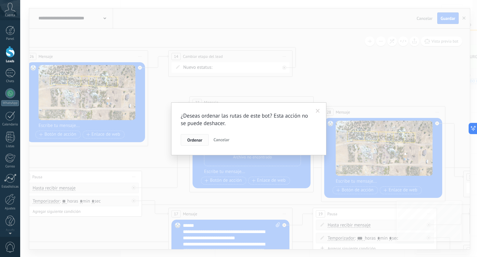
click at [203, 142] on button "Ordenar" at bounding box center [195, 140] width 28 height 12
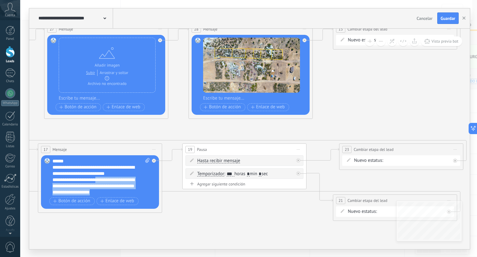
scroll to position [6, 0]
drag, startPoint x: 98, startPoint y: 182, endPoint x: 99, endPoint y: 197, distance: 15.2
click at [99, 197] on div "**********" at bounding box center [100, 182] width 97 height 48
click at [102, 190] on div "**********" at bounding box center [101, 176] width 98 height 37
click at [302, 159] on div at bounding box center [299, 158] width 7 height 7
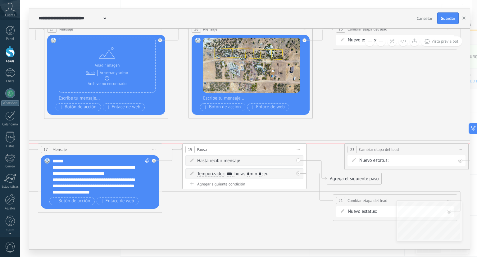
drag, startPoint x: 354, startPoint y: 148, endPoint x: 403, endPoint y: 131, distance: 51.4
click at [399, 146] on span "Cambiar etapa del lead" at bounding box center [379, 149] width 40 height 6
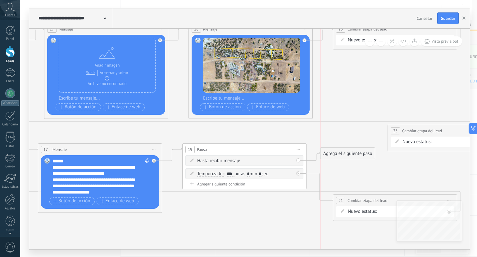
drag, startPoint x: 362, startPoint y: 175, endPoint x: 358, endPoint y: 146, distance: 29.1
click at [358, 148] on div "Agrega el siguiente paso" at bounding box center [348, 153] width 54 height 10
click at [358, 146] on div "Agrega el siguiente paso" at bounding box center [348, 149] width 54 height 10
click at [357, 150] on div "Agrega el siguiente paso" at bounding box center [348, 149] width 54 height 10
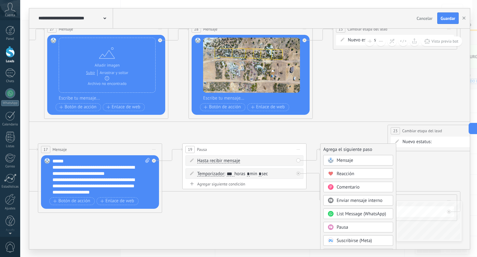
click at [354, 159] on div "Mensaje" at bounding box center [363, 160] width 52 height 6
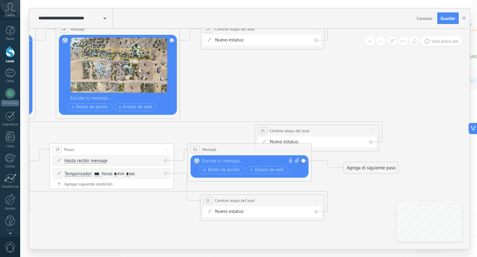
drag, startPoint x: 347, startPoint y: 168, endPoint x: 360, endPoint y: 166, distance: 13.8
click at [360, 166] on div "Agrega el siguiente paso" at bounding box center [371, 167] width 54 height 10
click at [360, 167] on div "Agrega el siguiente paso" at bounding box center [373, 168] width 54 height 10
click at [364, 176] on span "Mensaje" at bounding box center [370, 179] width 16 height 6
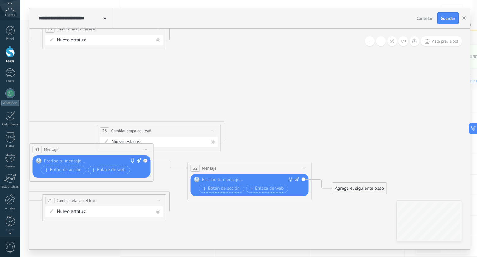
click at [139, 161] on icon at bounding box center [139, 160] width 4 height 5
click input "Subir" at bounding box center [0, 0] width 0 height 0
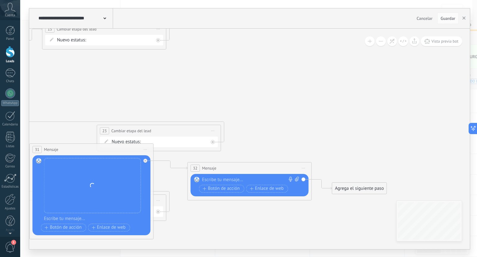
click at [295, 179] on icon at bounding box center [297, 178] width 4 height 5
click input "Subir" at bounding box center [0, 0] width 0 height 0
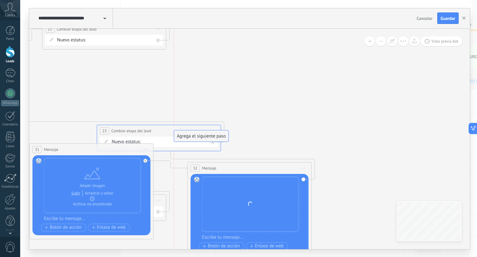
drag, startPoint x: 346, startPoint y: 188, endPoint x: 187, endPoint y: 136, distance: 167.7
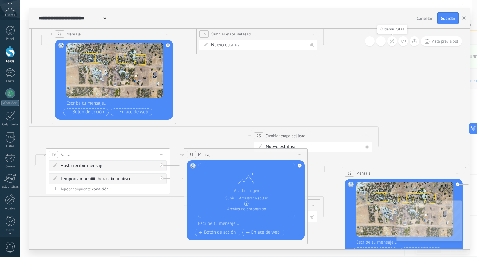
click at [393, 40] on icon at bounding box center [391, 41] width 5 height 5
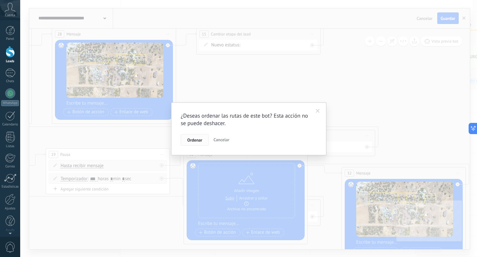
click at [199, 138] on span "Ordenar" at bounding box center [194, 140] width 15 height 4
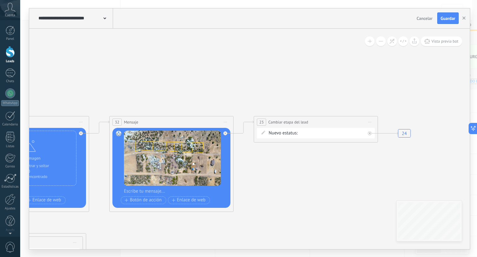
click at [407, 133] on rect at bounding box center [405, 133] width 18 height 12
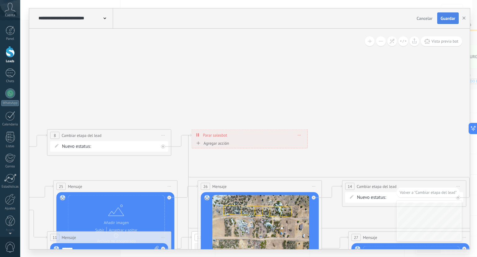
click at [450, 20] on span "Guardar" at bounding box center [448, 18] width 15 height 4
click at [96, 23] on div "**********" at bounding box center [75, 18] width 76 height 20
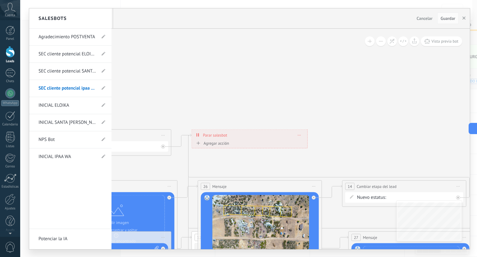
click at [70, 58] on link "SEC cliente potencial ELOIKA" at bounding box center [67, 53] width 57 height 17
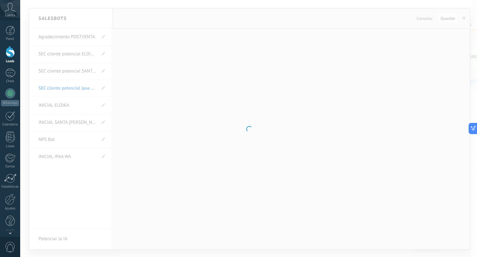
type input "**********"
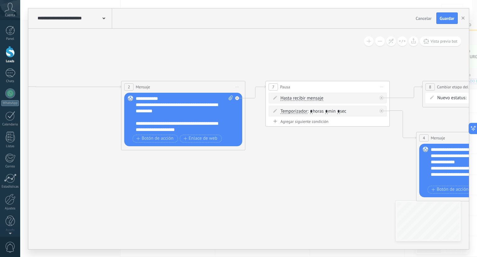
click at [198, 123] on div "**********" at bounding box center [185, 113] width 98 height 37
drag, startPoint x: 183, startPoint y: 99, endPoint x: 184, endPoint y: 107, distance: 8.6
click at [184, 107] on div "**********" at bounding box center [185, 113] width 98 height 37
click at [213, 124] on div "**********" at bounding box center [185, 113] width 98 height 37
click at [192, 131] on div "**********" at bounding box center [185, 113] width 98 height 37
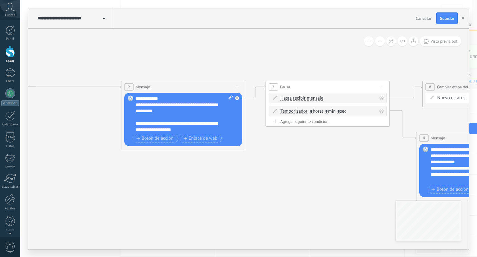
click at [190, 129] on div "**********" at bounding box center [185, 113] width 98 height 37
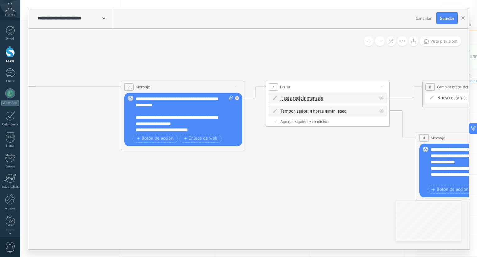
scroll to position [12, 0]
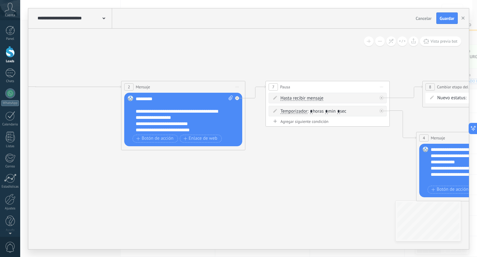
click at [198, 127] on div "**********" at bounding box center [185, 113] width 98 height 37
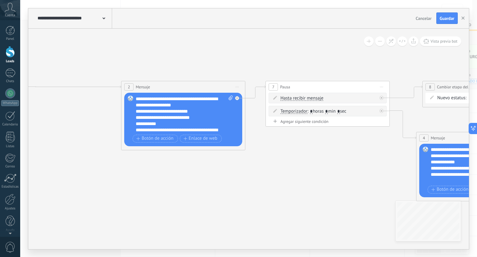
scroll to position [31, 0]
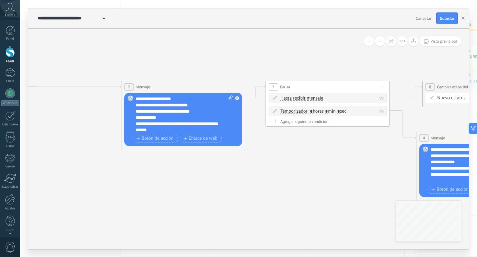
click at [189, 125] on div "**********" at bounding box center [185, 113] width 98 height 37
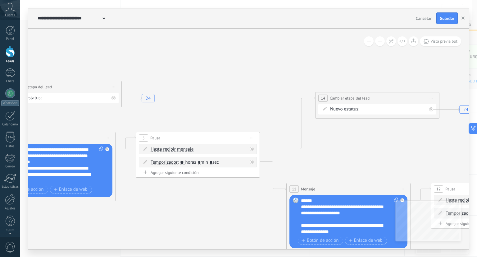
drag, startPoint x: 352, startPoint y: 138, endPoint x: 376, endPoint y: 98, distance: 47.2
click at [376, 98] on div "**********" at bounding box center [378, 97] width 124 height 11
click at [298, 156] on div "Agrega el siguiente paso" at bounding box center [307, 155] width 54 height 10
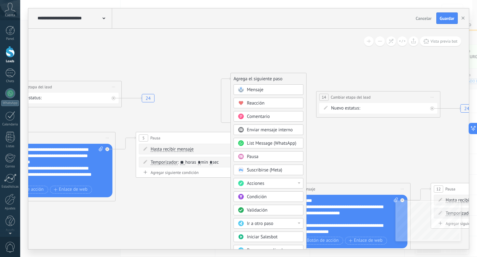
drag, startPoint x: 309, startPoint y: 159, endPoint x: 259, endPoint y: 82, distance: 91.8
click at [259, 82] on div "Agrega el siguiente paso" at bounding box center [268, 79] width 75 height 10
click at [263, 87] on div "Mensaje" at bounding box center [273, 89] width 52 height 6
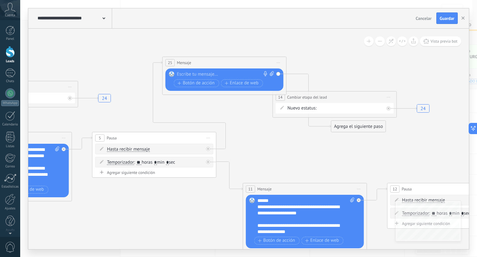
drag, startPoint x: 298, startPoint y: 77, endPoint x: 257, endPoint y: 52, distance: 47.8
click at [274, 58] on span "Iniciar vista previa aquí Cambiar nombre Duplicar [GEOGRAPHIC_DATA]" at bounding box center [279, 62] width 10 height 9
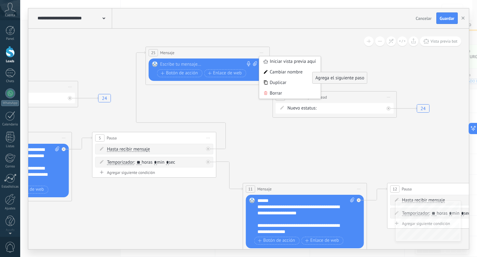
drag, startPoint x: 351, startPoint y: 125, endPoint x: 347, endPoint y: 68, distance: 57.3
click at [347, 73] on div "Agrega el siguiente paso" at bounding box center [340, 78] width 54 height 10
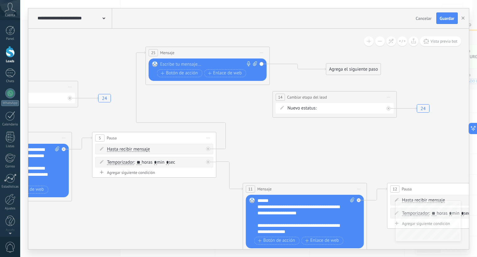
click at [347, 68] on div "Agrega el siguiente paso" at bounding box center [353, 69] width 54 height 10
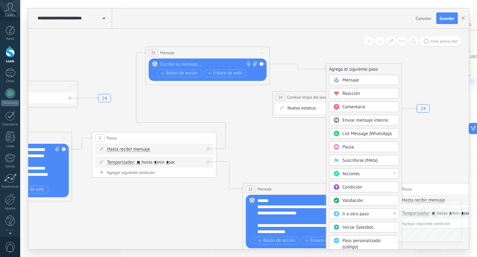
click at [345, 79] on span "Mensaje" at bounding box center [351, 80] width 16 height 6
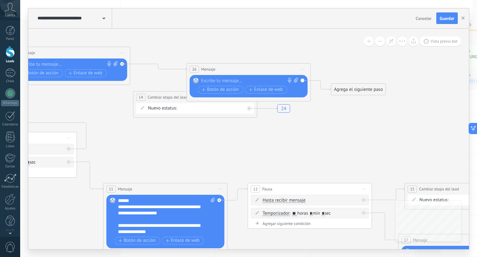
click at [117, 64] on icon at bounding box center [116, 63] width 4 height 5
click input "Subir" at bounding box center [0, 0] width 0 height 0
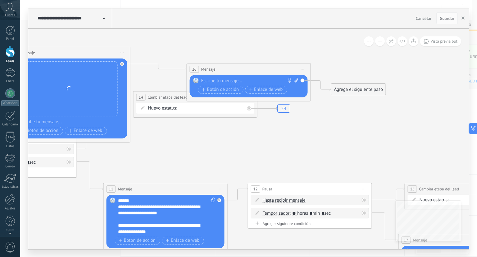
click at [298, 79] on icon at bounding box center [296, 80] width 4 height 5
click input "Subir" at bounding box center [0, 0] width 0 height 0
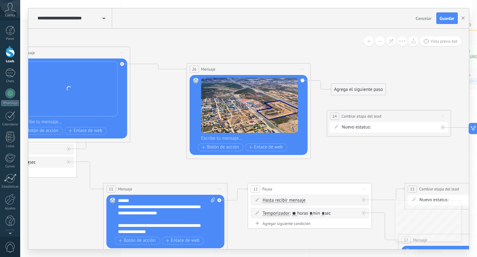
drag, startPoint x: 162, startPoint y: 97, endPoint x: 356, endPoint y: 116, distance: 194.8
click at [356, 116] on span "Cambiar etapa del lead" at bounding box center [362, 116] width 40 height 6
click at [351, 92] on div "Agrega el siguiente paso" at bounding box center [358, 89] width 54 height 10
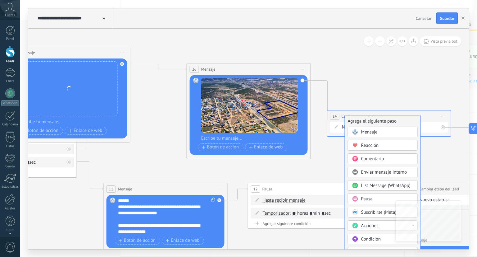
drag, startPoint x: 351, startPoint y: 92, endPoint x: 364, endPoint y: 124, distance: 34.5
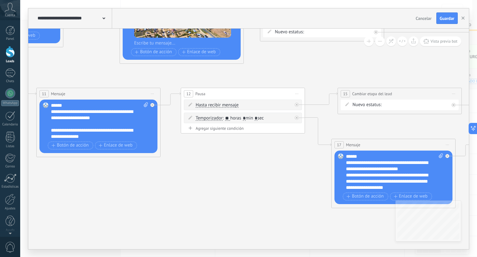
click at [125, 130] on div "**********" at bounding box center [100, 120] width 98 height 37
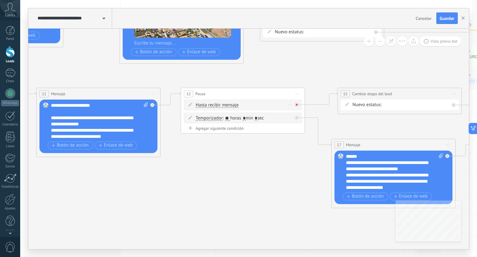
click at [299, 103] on div at bounding box center [298, 102] width 7 height 7
drag, startPoint x: 340, startPoint y: 119, endPoint x: 317, endPoint y: 66, distance: 56.9
click at [317, 71] on div "Agrega el siguiente paso" at bounding box center [331, 76] width 54 height 10
click at [317, 66] on div "Agrega el siguiente paso" at bounding box center [330, 71] width 54 height 10
click at [318, 69] on div "Agrega el siguiente paso" at bounding box center [330, 71] width 54 height 10
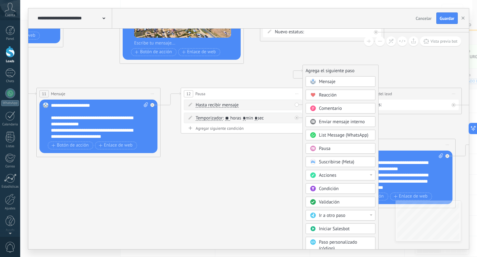
click at [323, 81] on span "Mensaje" at bounding box center [327, 82] width 16 height 6
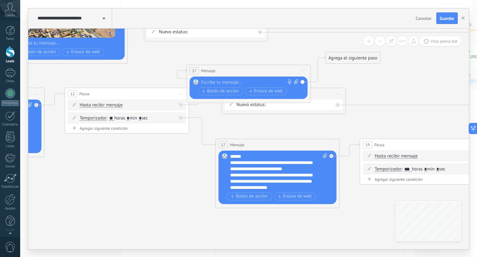
drag, startPoint x: 354, startPoint y: 119, endPoint x: 349, endPoint y: 54, distance: 65.1
click at [349, 54] on div "Agrega el siguiente paso" at bounding box center [353, 58] width 54 height 10
click at [348, 58] on div "Agrega el siguiente paso" at bounding box center [353, 58] width 54 height 10
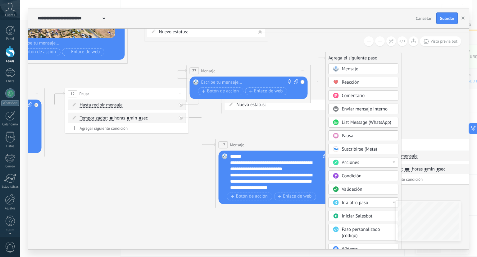
click at [348, 65] on div "Mensaje" at bounding box center [364, 68] width 70 height 11
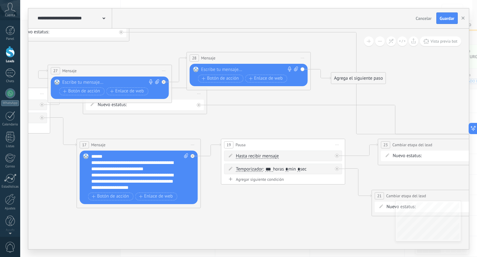
click at [156, 80] on icon at bounding box center [157, 81] width 4 height 5
click input "Subir" at bounding box center [0, 0] width 0 height 0
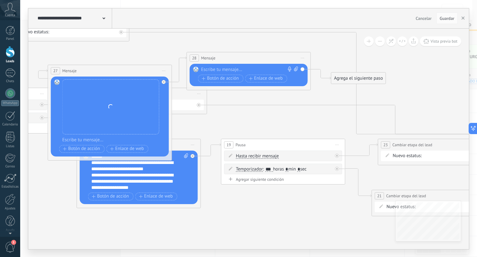
click at [297, 67] on icon at bounding box center [296, 68] width 4 height 5
click input "Subir" at bounding box center [0, 0] width 0 height 0
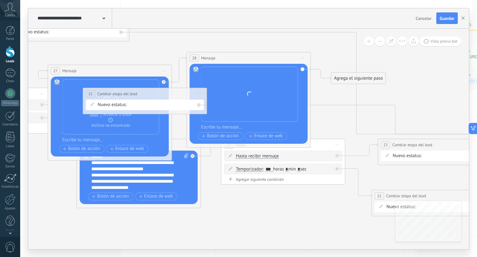
click at [179, 100] on div "Nuevo estatus: Contacto inicial cliente potencial cliente ineresado negociacion…" at bounding box center [145, 104] width 118 height 11
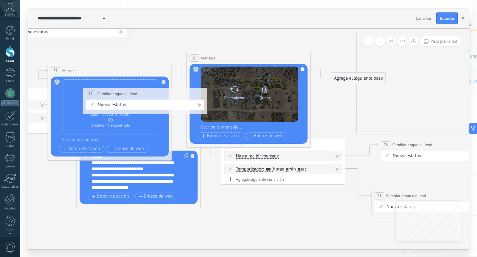
drag, startPoint x: 171, startPoint y: 101, endPoint x: 295, endPoint y: 96, distance: 124.0
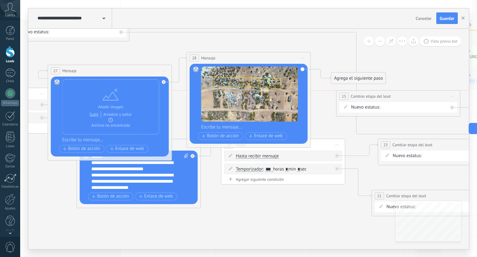
drag, startPoint x: 173, startPoint y: 97, endPoint x: 426, endPoint y: 97, distance: 253.4
click at [426, 97] on div "**********" at bounding box center [399, 95] width 124 height 11
drag, startPoint x: 364, startPoint y: 77, endPoint x: 379, endPoint y: 106, distance: 32.5
click at [389, 43] on icon at bounding box center [391, 41] width 5 height 5
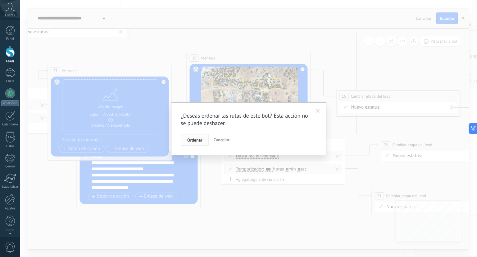
click at [202, 138] on span "Ordenar" at bounding box center [194, 140] width 15 height 4
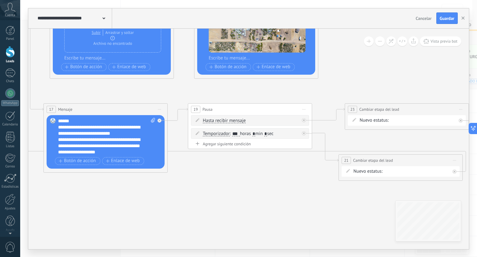
click at [125, 151] on div "**********" at bounding box center [107, 136] width 98 height 37
click at [304, 119] on icon at bounding box center [304, 120] width 2 height 2
drag, startPoint x: 346, startPoint y: 137, endPoint x: 325, endPoint y: 96, distance: 46.4
click at [325, 96] on div "Agrega el siguiente paso" at bounding box center [339, 98] width 54 height 10
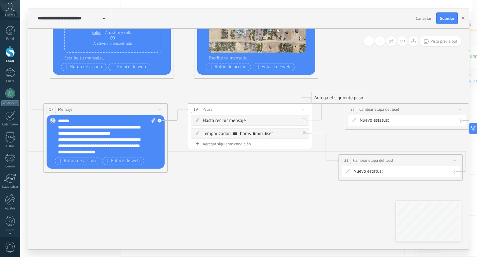
click at [325, 96] on div "Agrega el siguiente paso" at bounding box center [339, 98] width 54 height 10
click at [332, 97] on div "Agrega el siguiente paso" at bounding box center [339, 97] width 54 height 10
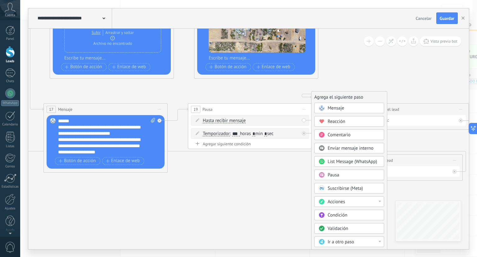
click at [334, 106] on span "Mensaje" at bounding box center [336, 108] width 16 height 6
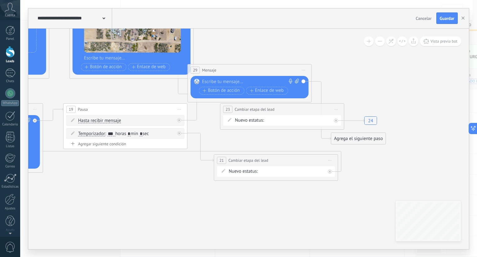
drag, startPoint x: 273, startPoint y: 97, endPoint x: 274, endPoint y: 69, distance: 27.3
click at [274, 69] on div "29 Mensaje ******* (a): Todos los contactos - canales seleccionados Todos los c…" at bounding box center [250, 69] width 124 height 11
drag, startPoint x: 346, startPoint y: 136, endPoint x: 340, endPoint y: 71, distance: 65.1
click at [340, 93] on div "Agrega el siguiente paso" at bounding box center [353, 98] width 54 height 10
click at [340, 71] on div "Agrega el siguiente paso" at bounding box center [353, 73] width 54 height 10
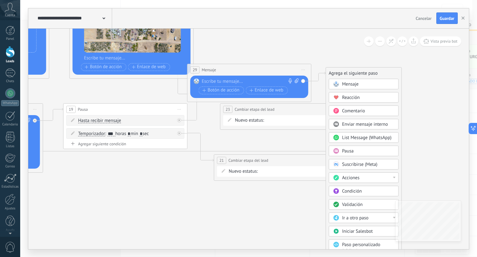
click at [342, 85] on span "Mensaje" at bounding box center [350, 84] width 16 height 6
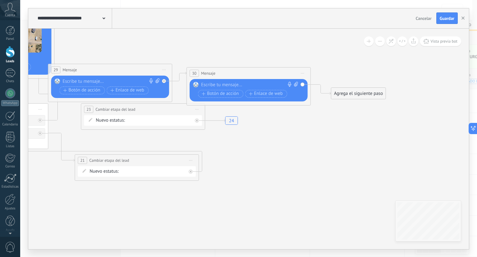
click at [156, 79] on icon at bounding box center [158, 80] width 4 height 5
click input "Subir" at bounding box center [0, 0] width 0 height 0
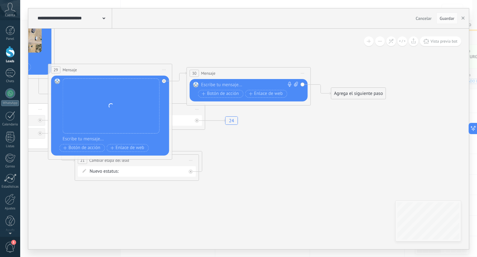
click at [294, 85] on span at bounding box center [295, 85] width 6 height 6
click input "Subir" at bounding box center [0, 0] width 0 height 0
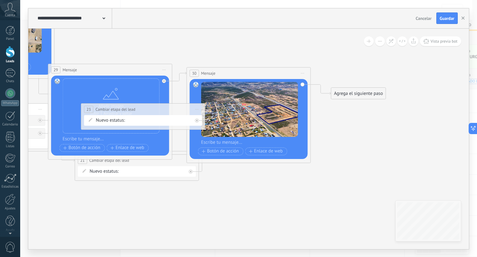
drag, startPoint x: 177, startPoint y: 119, endPoint x: 325, endPoint y: 119, distance: 147.8
drag, startPoint x: 167, startPoint y: 117, endPoint x: 364, endPoint y: 140, distance: 198.0
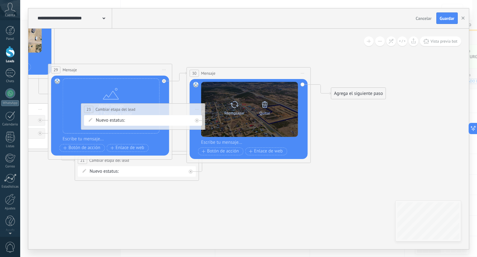
drag, startPoint x: 174, startPoint y: 119, endPoint x: 269, endPoint y: 131, distance: 95.2
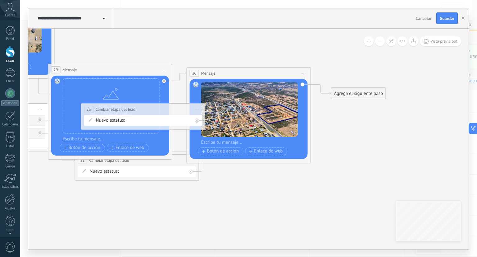
drag, startPoint x: 109, startPoint y: 122, endPoint x: 180, endPoint y: 122, distance: 70.2
click at [180, 122] on form "Nuevo estatus: Contacto inicial cliente potencial cliente ineresado negociacion…" at bounding box center [144, 120] width 97 height 6
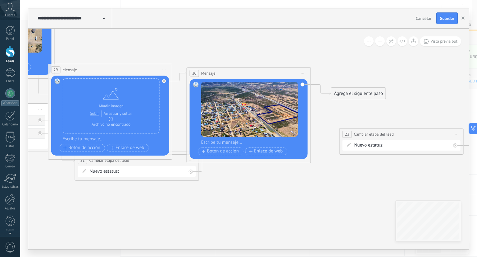
drag, startPoint x: 145, startPoint y: 110, endPoint x: 400, endPoint y: 129, distance: 256.0
click at [400, 129] on div "**********" at bounding box center [402, 133] width 124 height 11
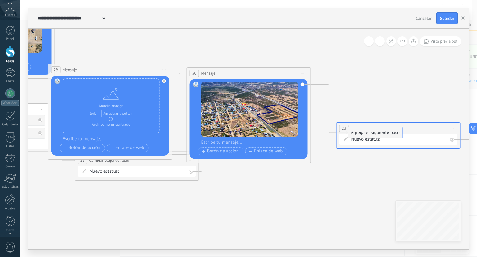
drag, startPoint x: 361, startPoint y: 93, endPoint x: 379, endPoint y: 133, distance: 44.0
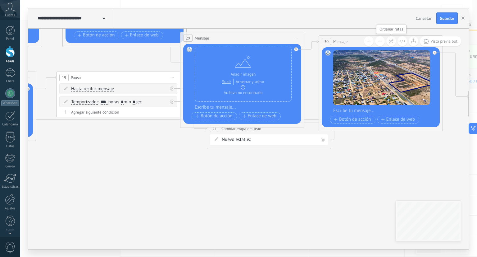
click at [390, 41] on icon at bounding box center [391, 41] width 5 height 5
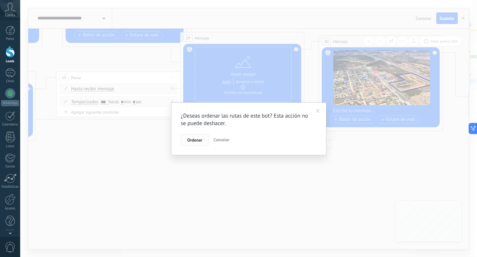
click at [201, 139] on span "Ordenar" at bounding box center [194, 140] width 15 height 4
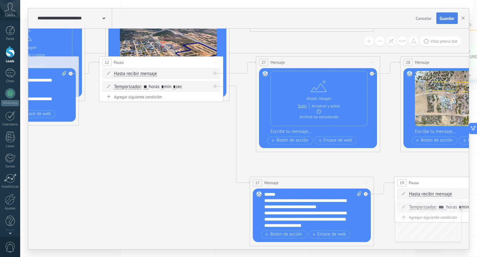
click at [450, 19] on span "Guardar" at bounding box center [447, 18] width 15 height 4
click at [393, 42] on use at bounding box center [391, 41] width 5 height 5
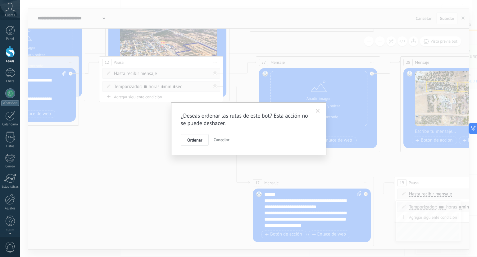
click at [189, 145] on div "¿Deseas ordenar las rutas de este bot? Esta acción no se puede deshacer. Ordena…" at bounding box center [248, 128] width 155 height 53
click at [195, 142] on button "Ordenar" at bounding box center [195, 140] width 28 height 12
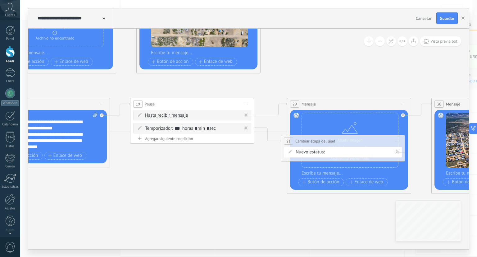
drag, startPoint x: 285, startPoint y: 153, endPoint x: 270, endPoint y: 167, distance: 21.3
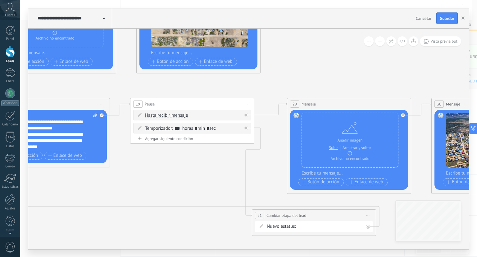
drag, startPoint x: 296, startPoint y: 144, endPoint x: 267, endPoint y: 218, distance: 79.7
click at [267, 218] on div "**********" at bounding box center [314, 214] width 124 height 11
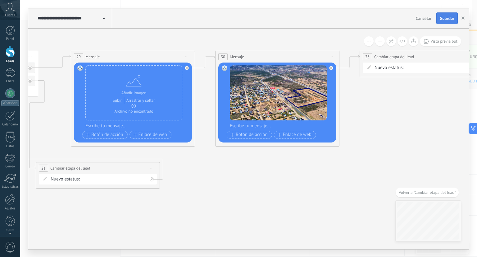
click at [446, 16] on span "Guardar" at bounding box center [447, 18] width 15 height 4
click at [104, 18] on use at bounding box center [103, 18] width 3 height 2
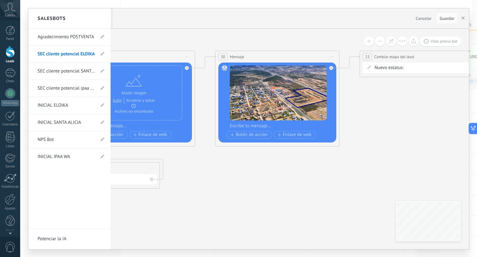
click at [75, 72] on link "SEC cliente potencial SANTA ALICIA" at bounding box center [66, 70] width 57 height 17
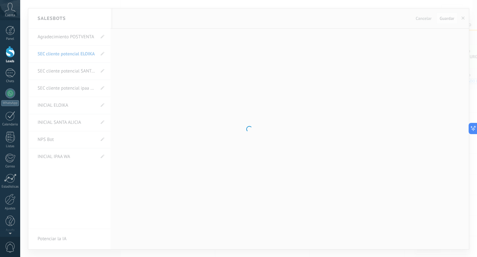
type input "**********"
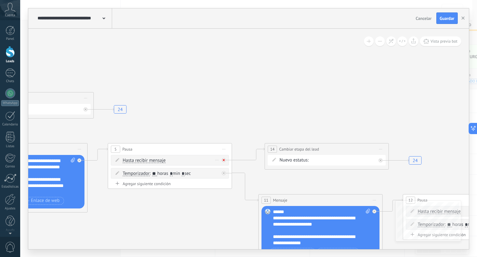
click at [226, 160] on div at bounding box center [225, 157] width 7 height 7
drag, startPoint x: 260, startPoint y: 178, endPoint x: 251, endPoint y: 100, distance: 78.5
click at [253, 173] on div "Agrega el siguiente paso" at bounding box center [280, 178] width 54 height 10
click at [251, 100] on div "Agrega el siguiente paso" at bounding box center [270, 98] width 54 height 10
click at [253, 100] on div "Agrega el siguiente paso" at bounding box center [270, 98] width 54 height 10
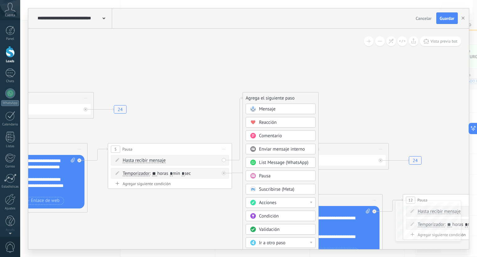
click at [257, 106] on span at bounding box center [253, 108] width 12 height 5
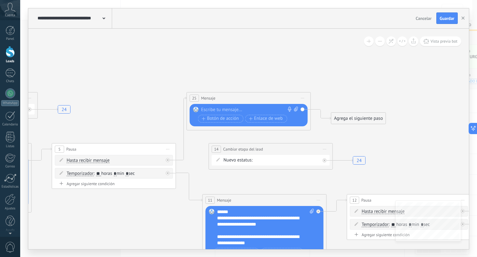
click at [340, 114] on div "Agrega el siguiente paso" at bounding box center [358, 118] width 54 height 10
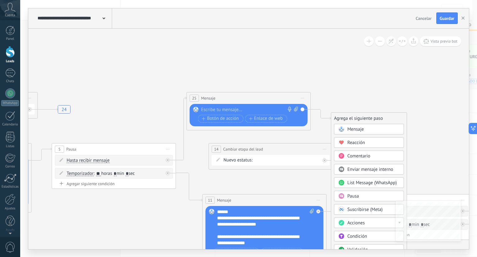
click at [342, 126] on rect at bounding box center [342, 129] width 6 height 6
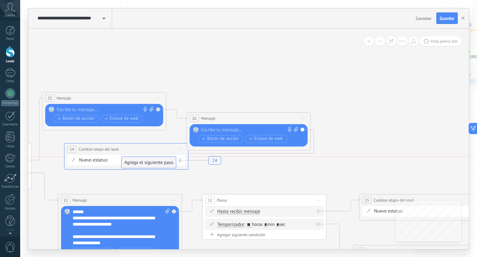
drag, startPoint x: 359, startPoint y: 139, endPoint x: 150, endPoint y: 164, distance: 211.2
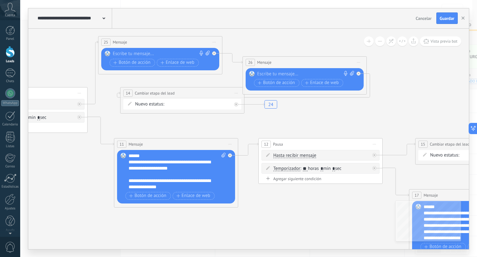
click at [188, 179] on div "**********" at bounding box center [178, 171] width 98 height 37
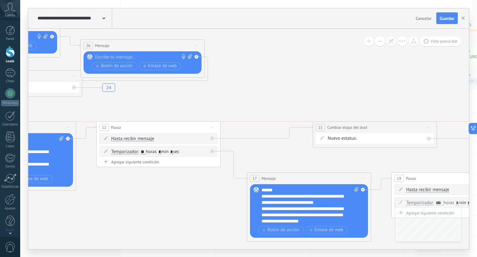
drag, startPoint x: 294, startPoint y: 127, endPoint x: 358, endPoint y: 128, distance: 64.0
click at [358, 128] on span "Cambiar etapa del lead" at bounding box center [347, 127] width 40 height 6
click at [214, 138] on div at bounding box center [212, 138] width 4 height 4
drag, startPoint x: 252, startPoint y: 146, endPoint x: 256, endPoint y: 99, distance: 46.8
click at [256, 139] on div "Agrega el siguiente paso" at bounding box center [268, 144] width 54 height 10
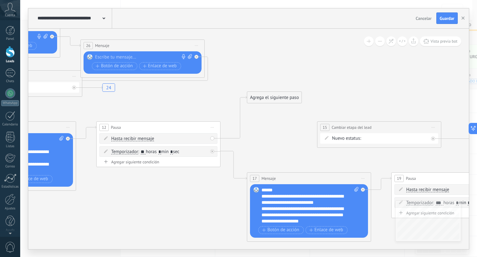
click at [256, 99] on div "Agrega el siguiente paso" at bounding box center [274, 97] width 54 height 10
click at [262, 98] on div "Agrega el siguiente paso" at bounding box center [274, 97] width 54 height 10
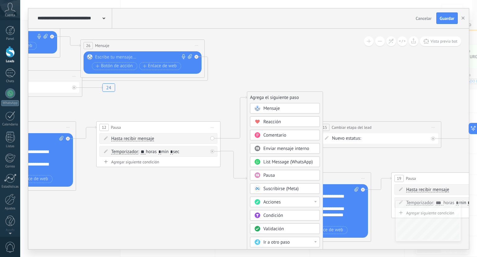
click at [263, 105] on span "Mensaje" at bounding box center [271, 108] width 16 height 6
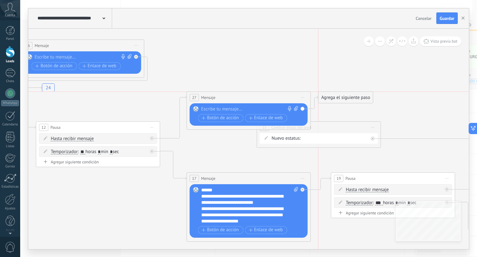
drag, startPoint x: 350, startPoint y: 157, endPoint x: 338, endPoint y: 95, distance: 63.0
click at [338, 95] on div "Agrega el siguiente paso" at bounding box center [346, 97] width 54 height 10
click at [335, 95] on div "Agrega el siguiente paso" at bounding box center [346, 97] width 54 height 10
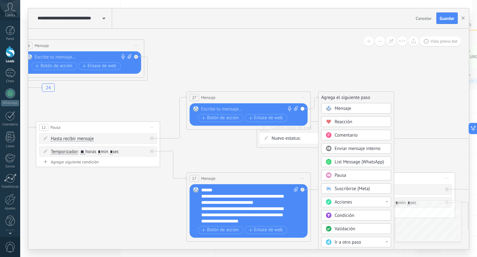
click at [337, 108] on span "Mensaje" at bounding box center [343, 108] width 16 height 6
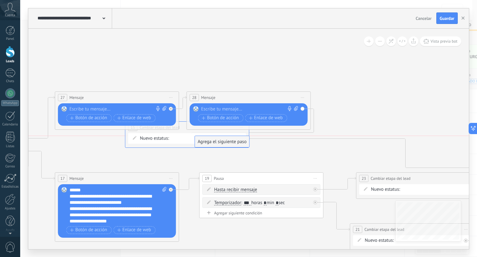
drag, startPoint x: 347, startPoint y: 116, endPoint x: 210, endPoint y: 139, distance: 138.4
click at [391, 45] on button at bounding box center [391, 41] width 10 height 10
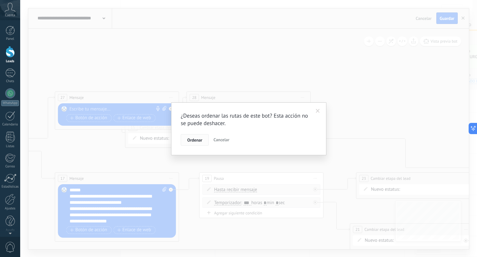
click at [203, 137] on button "Ordenar" at bounding box center [195, 140] width 28 height 12
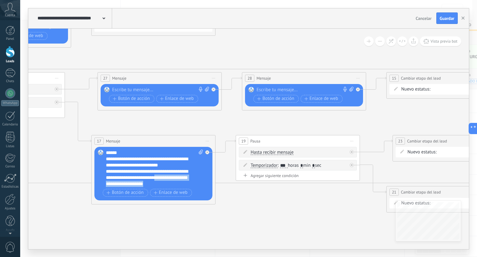
scroll to position [6, 0]
drag, startPoint x: 167, startPoint y: 176, endPoint x: 166, endPoint y: 187, distance: 11.3
click at [166, 187] on div "**********" at bounding box center [154, 173] width 97 height 48
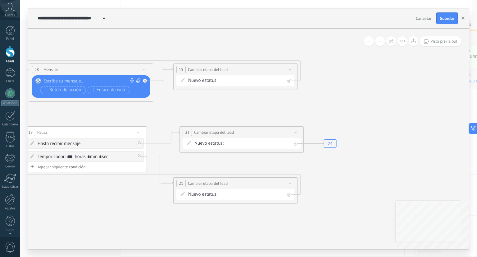
drag, startPoint x: 396, startPoint y: 215, endPoint x: 138, endPoint y: 141, distance: 268.9
click at [138, 141] on div at bounding box center [140, 141] width 7 height 7
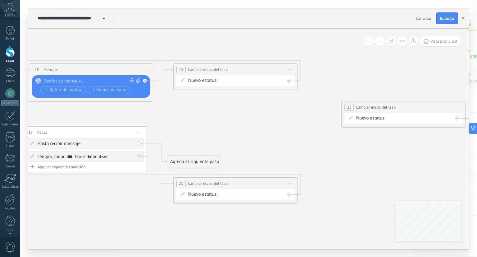
drag, startPoint x: 199, startPoint y: 135, endPoint x: 362, endPoint y: 110, distance: 164.1
drag, startPoint x: 362, startPoint y: 110, endPoint x: 190, endPoint y: 158, distance: 178.0
drag, startPoint x: 190, startPoint y: 158, endPoint x: 188, endPoint y: 162, distance: 4.2
click at [188, 162] on div "Agrega el siguiente paso" at bounding box center [194, 161] width 54 height 10
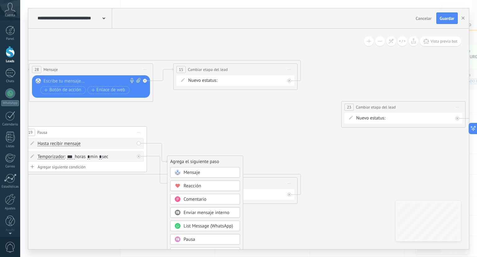
click at [189, 173] on span "Mensaje" at bounding box center [192, 172] width 16 height 6
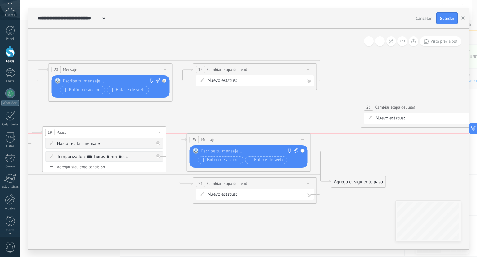
drag, startPoint x: 250, startPoint y: 161, endPoint x: 252, endPoint y: 120, distance: 40.8
click at [252, 134] on div "29 Mensaje ******* (a): Todos los contactos - canales seleccionados Todos los c…" at bounding box center [249, 139] width 124 height 11
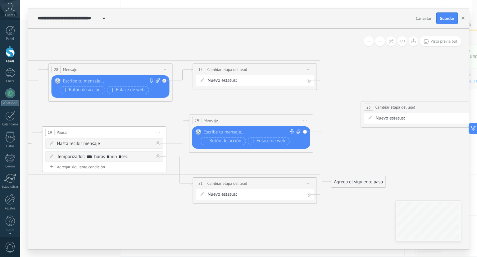
click at [344, 177] on div "Agrega el siguiente paso" at bounding box center [358, 181] width 54 height 10
click at [348, 188] on div "Mensaje" at bounding box center [369, 192] width 70 height 11
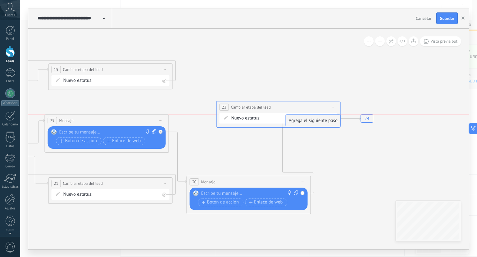
drag, startPoint x: 350, startPoint y: 197, endPoint x: 304, endPoint y: 110, distance: 97.7
click at [391, 40] on icon at bounding box center [391, 41] width 5 height 5
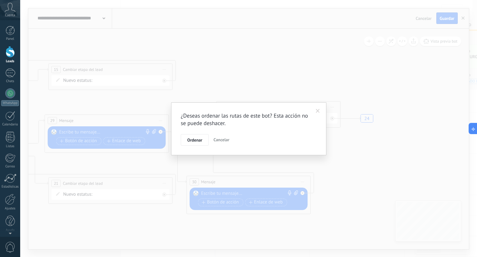
click at [391, 40] on div "¿Deseas ordenar las rutas de este bot? Esta acción no se puede deshacer. Ordena…" at bounding box center [248, 128] width 457 height 257
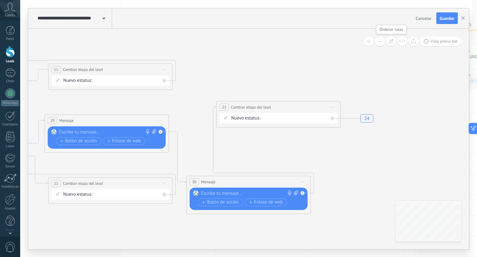
click at [387, 41] on button at bounding box center [391, 41] width 10 height 10
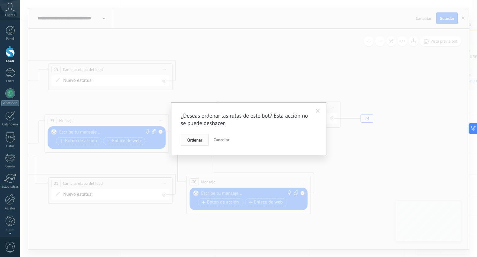
click at [198, 143] on button "Ordenar" at bounding box center [195, 140] width 28 height 12
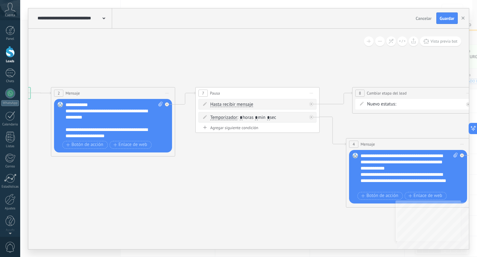
drag, startPoint x: 459, startPoint y: 239, endPoint x: 121, endPoint y: 134, distance: 354.7
drag, startPoint x: 121, startPoint y: 134, endPoint x: 113, endPoint y: 135, distance: 7.2
click at [113, 135] on div "**********" at bounding box center [115, 120] width 98 height 37
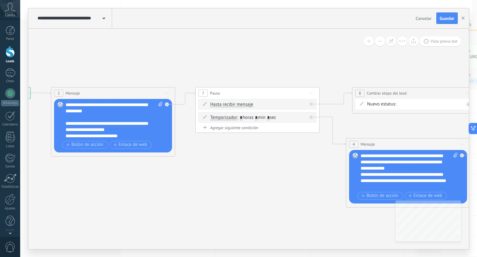
click at [143, 126] on div "**********" at bounding box center [115, 120] width 98 height 37
click at [143, 125] on div "**********" at bounding box center [115, 120] width 98 height 37
click at [121, 133] on div "**********" at bounding box center [115, 120] width 98 height 37
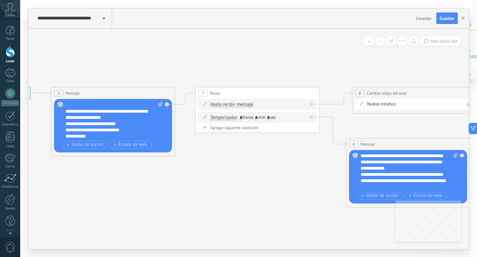
scroll to position [25, 0]
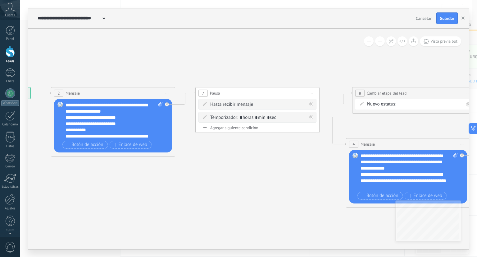
click at [132, 115] on div "**********" at bounding box center [115, 120] width 98 height 37
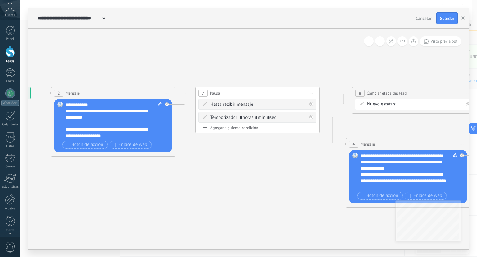
click at [421, 162] on div "**********" at bounding box center [410, 171] width 98 height 37
click at [449, 20] on span "Guardar" at bounding box center [447, 18] width 15 height 4
